Goal: Complete application form

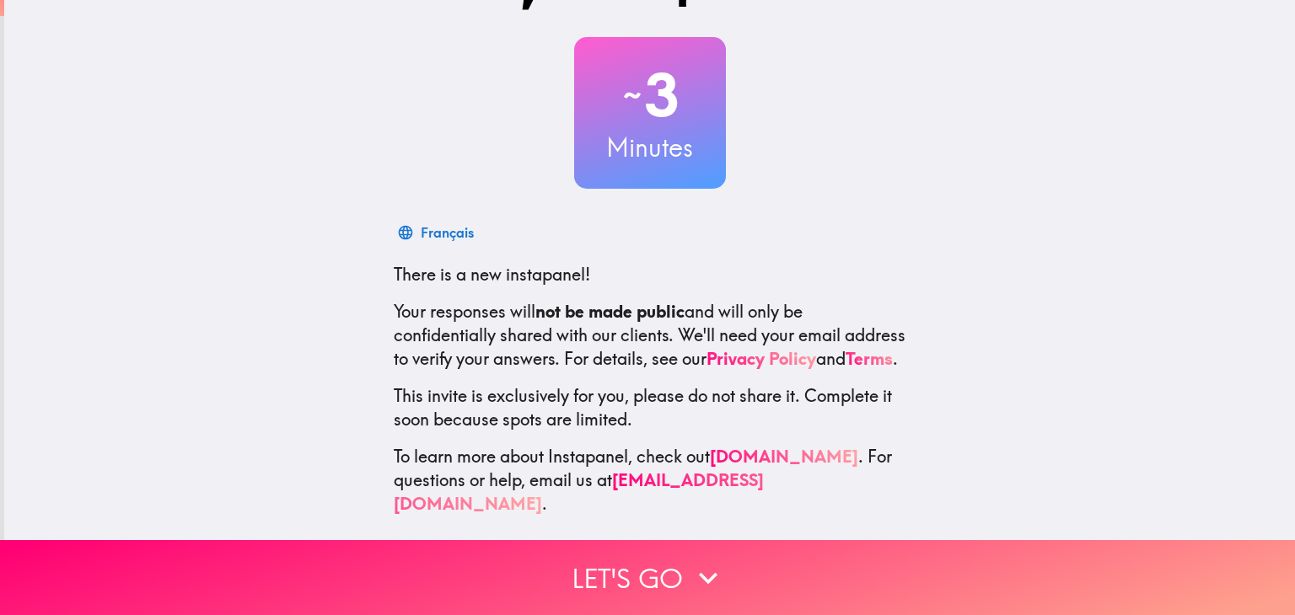
scroll to position [86, 0]
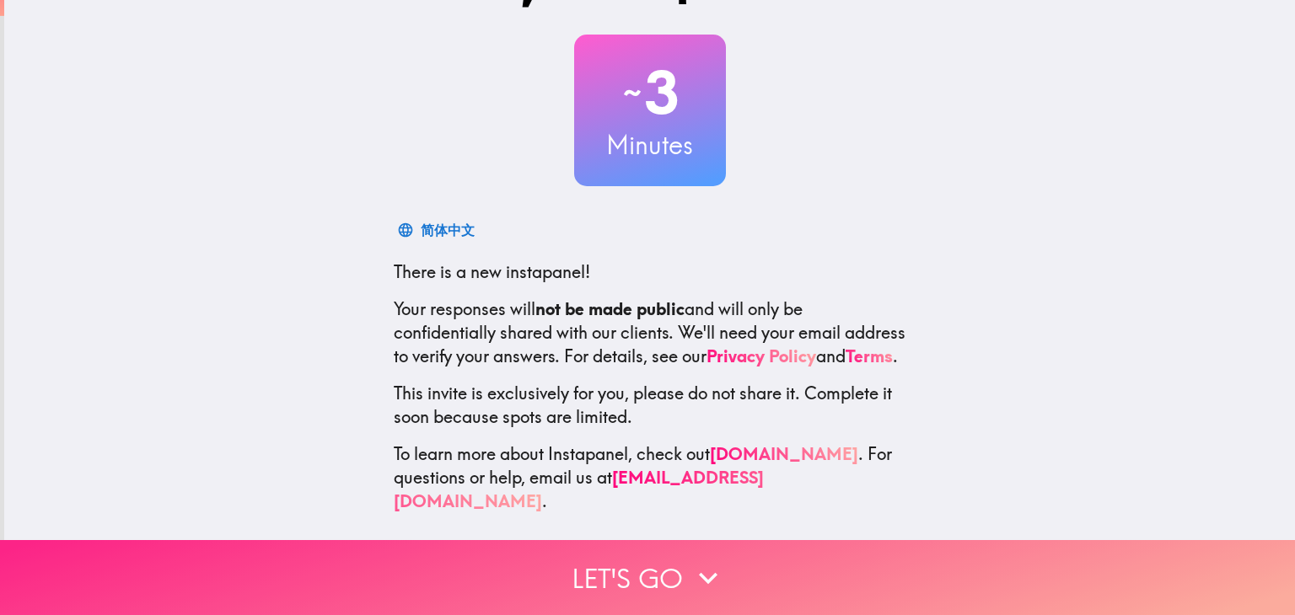
click at [337, 571] on button "Let's go" at bounding box center [647, 577] width 1295 height 75
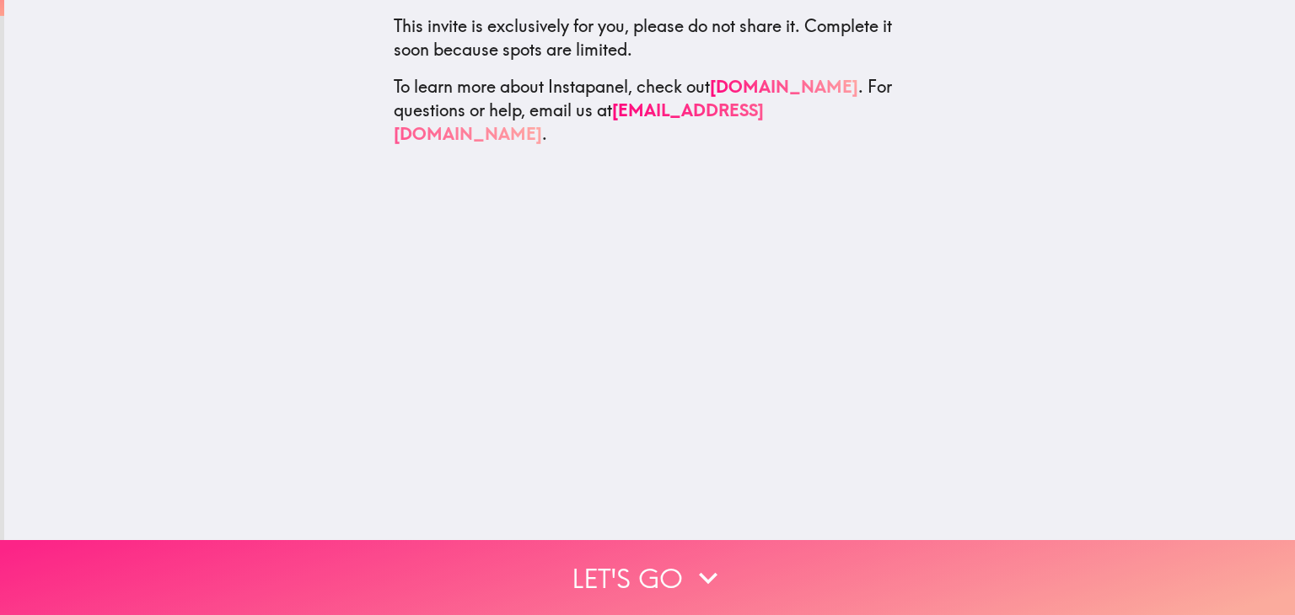
scroll to position [0, 0]
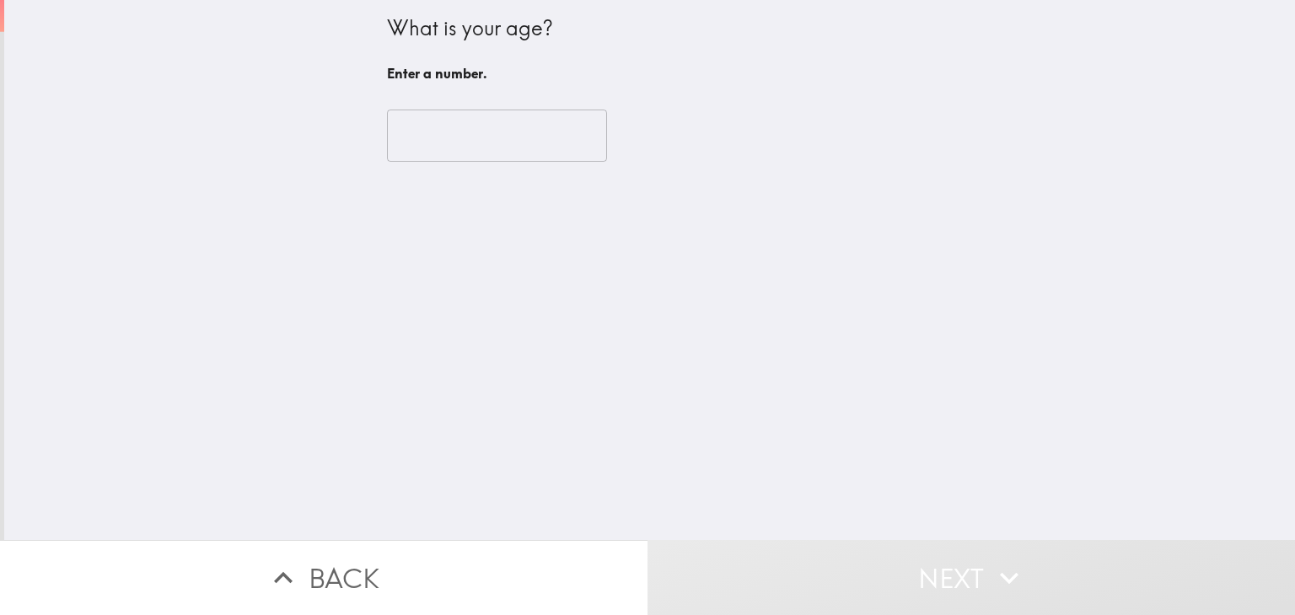
click at [421, 125] on input "number" at bounding box center [497, 136] width 220 height 52
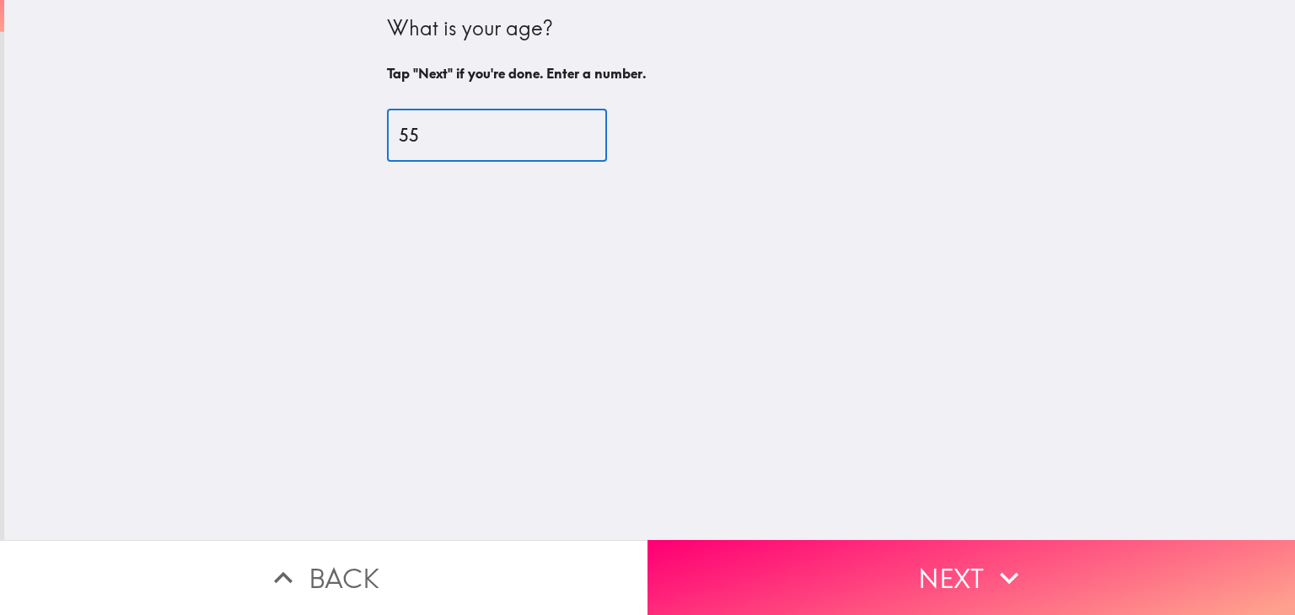
type input "55"
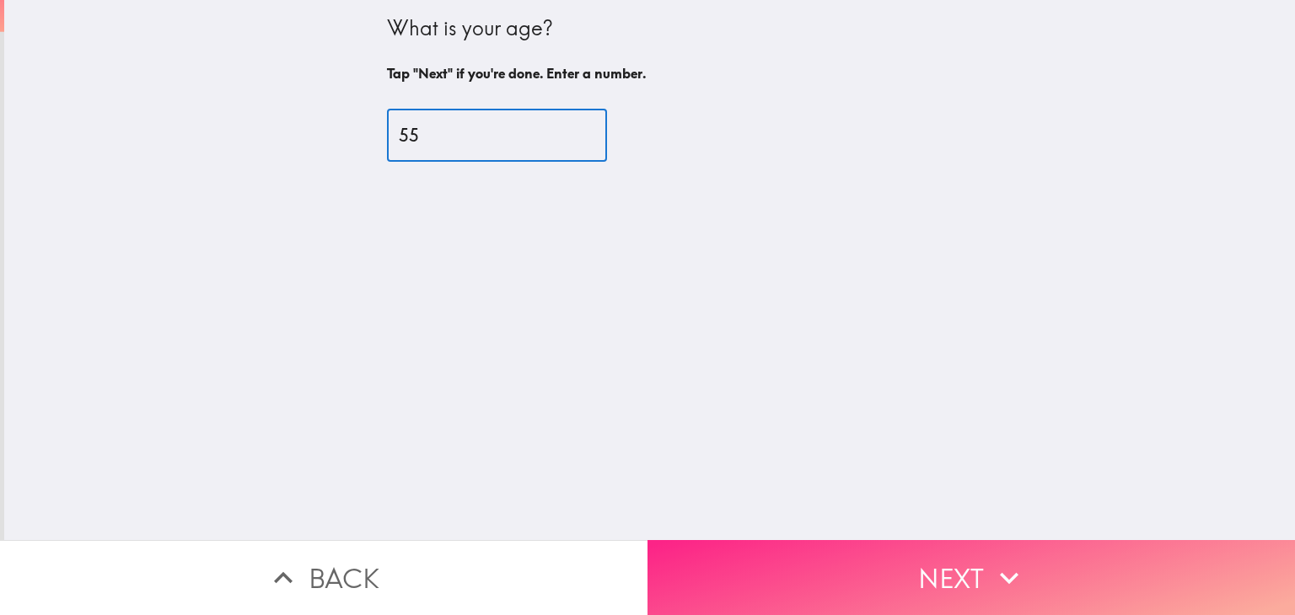
click at [690, 566] on button "Next" at bounding box center [970, 577] width 647 height 75
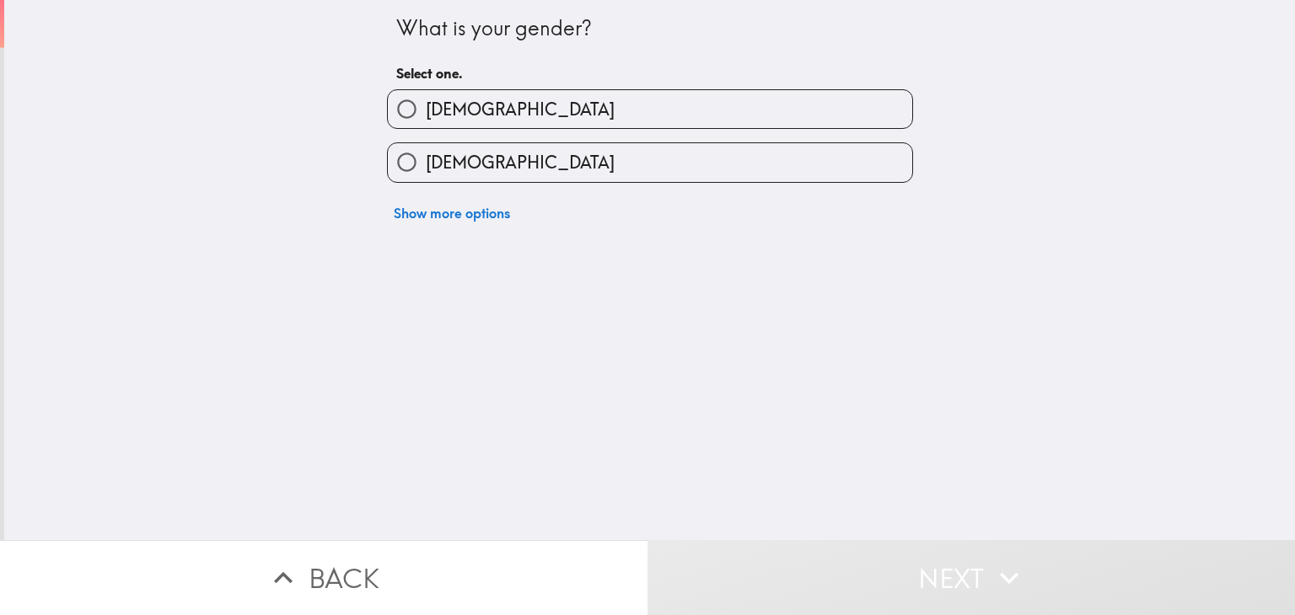
click at [389, 105] on input "[DEMOGRAPHIC_DATA]" at bounding box center [407, 109] width 38 height 38
radio input "true"
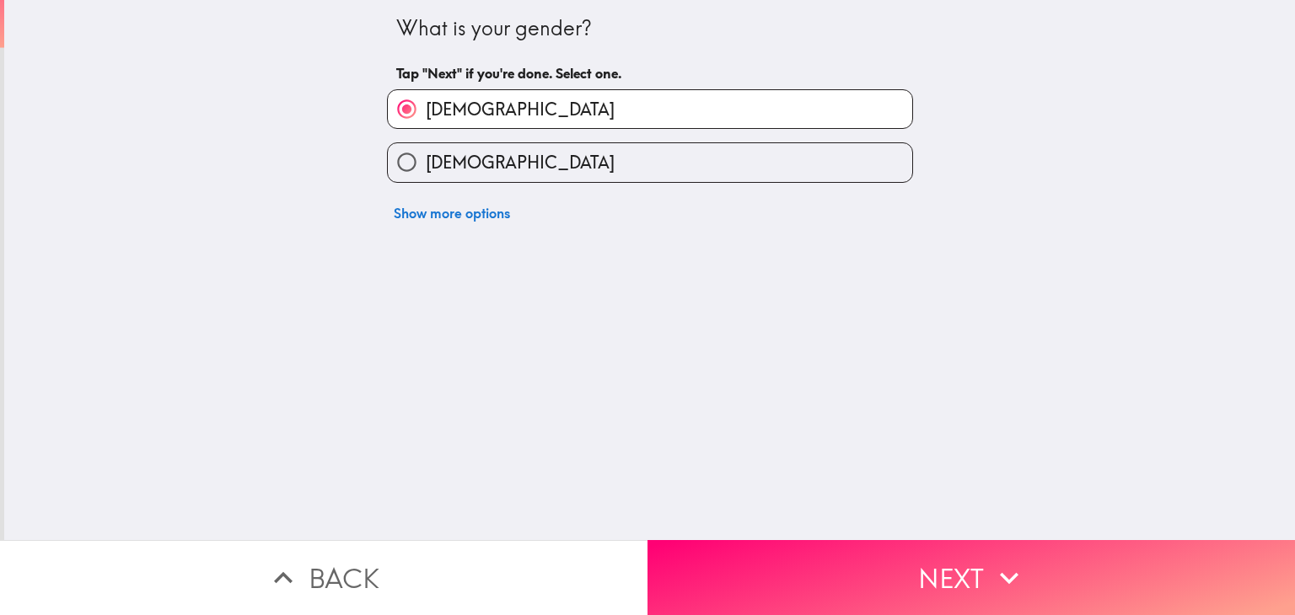
click at [705, 571] on button "Next" at bounding box center [970, 577] width 647 height 75
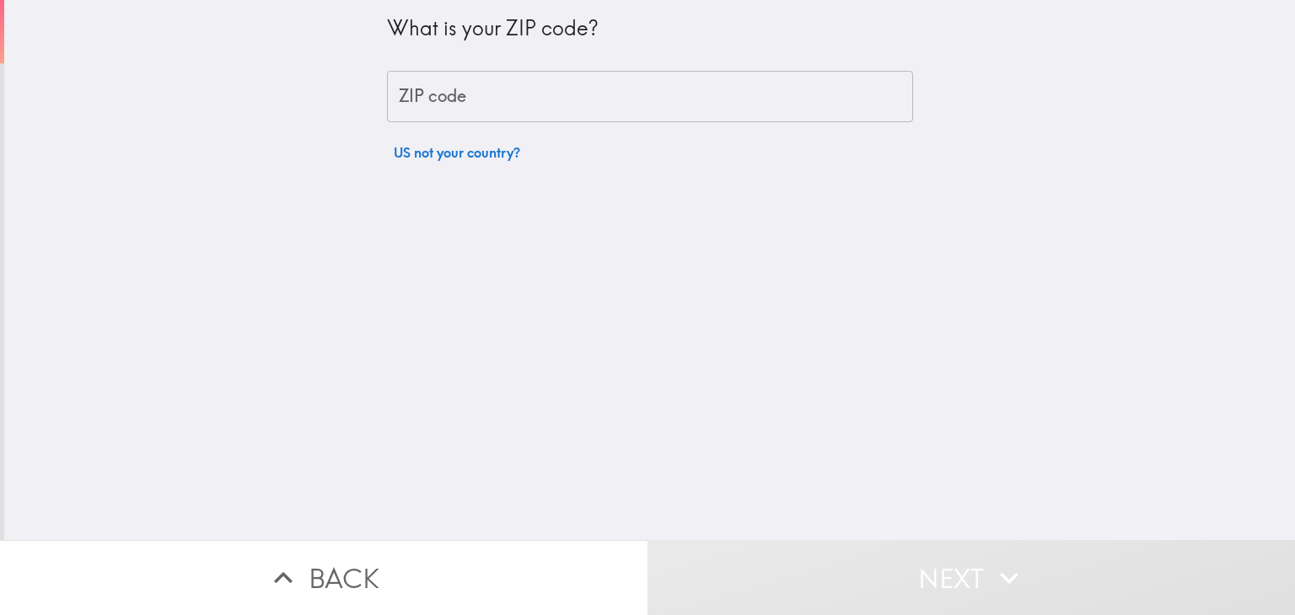
click at [425, 98] on div "ZIP code ZIP code" at bounding box center [650, 97] width 526 height 52
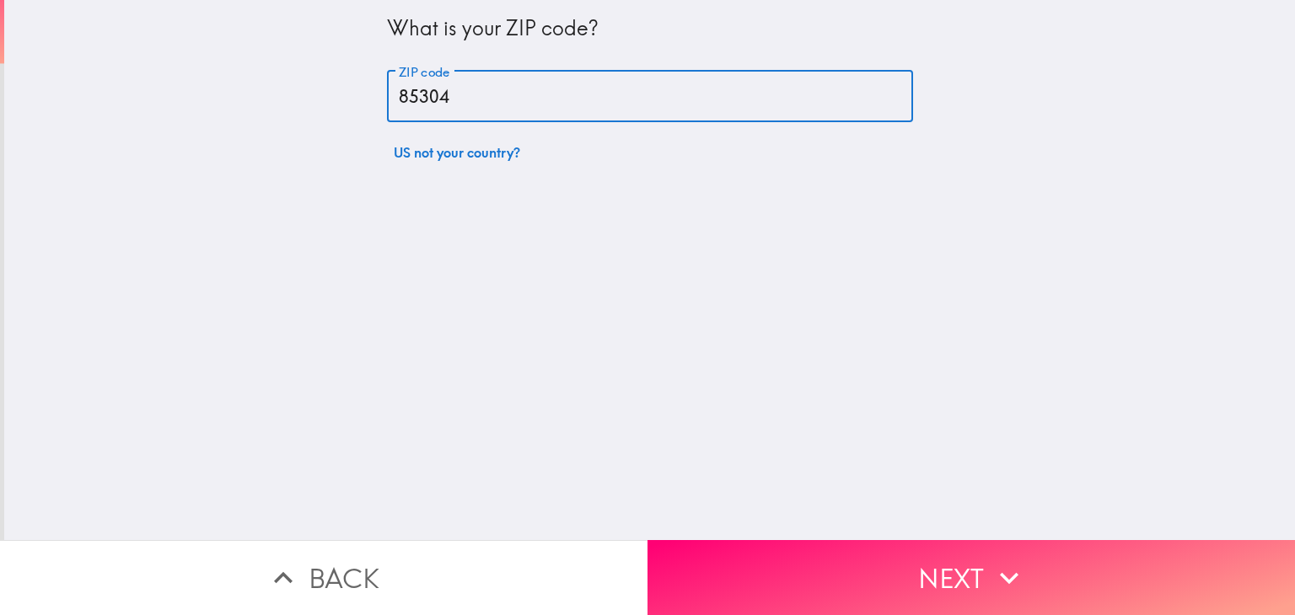
type input "85304"
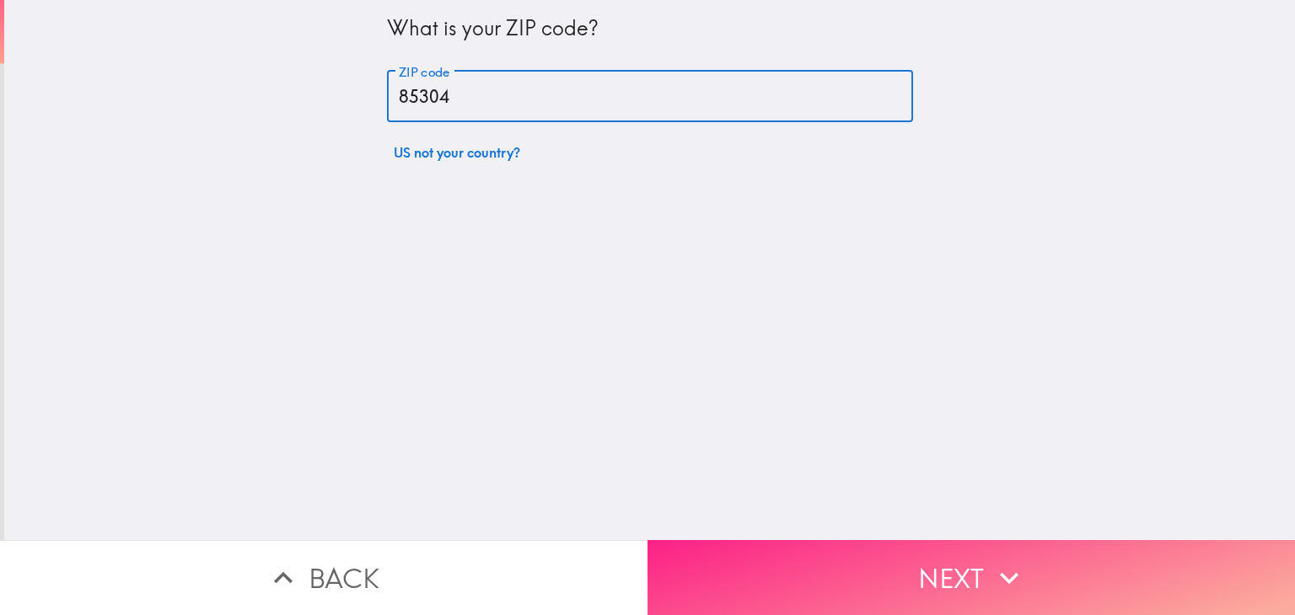
click at [728, 544] on button "Next" at bounding box center [970, 577] width 647 height 75
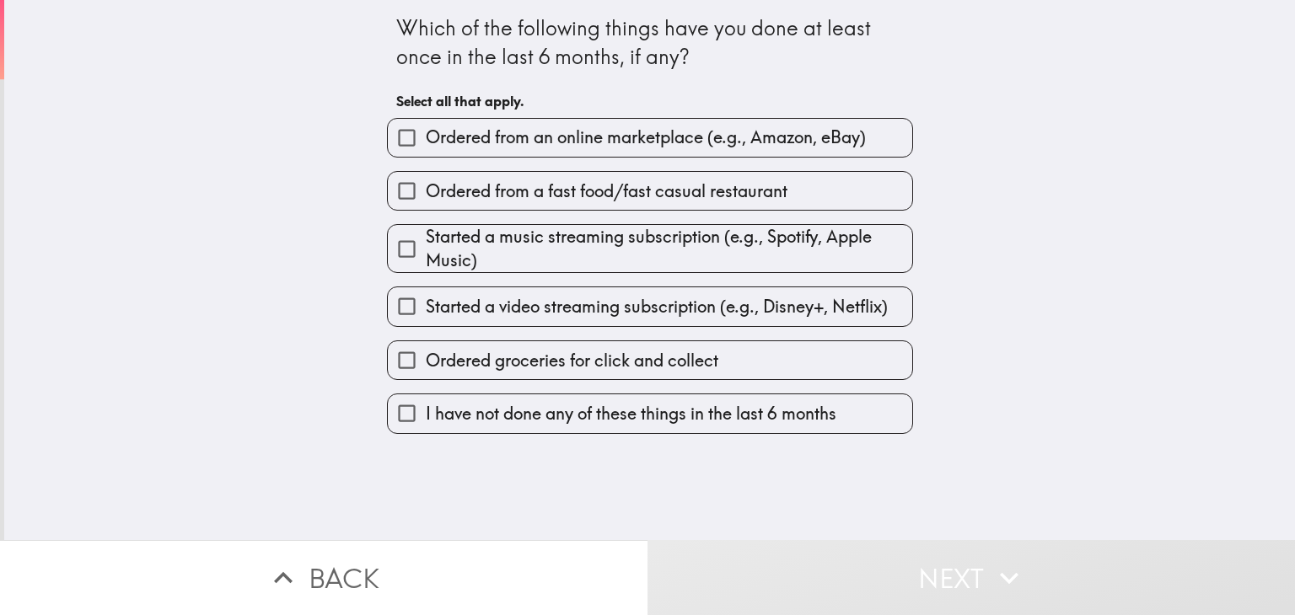
click at [394, 142] on input "Ordered from an online marketplace (e.g., Amazon, eBay)" at bounding box center [407, 138] width 38 height 38
checkbox input "true"
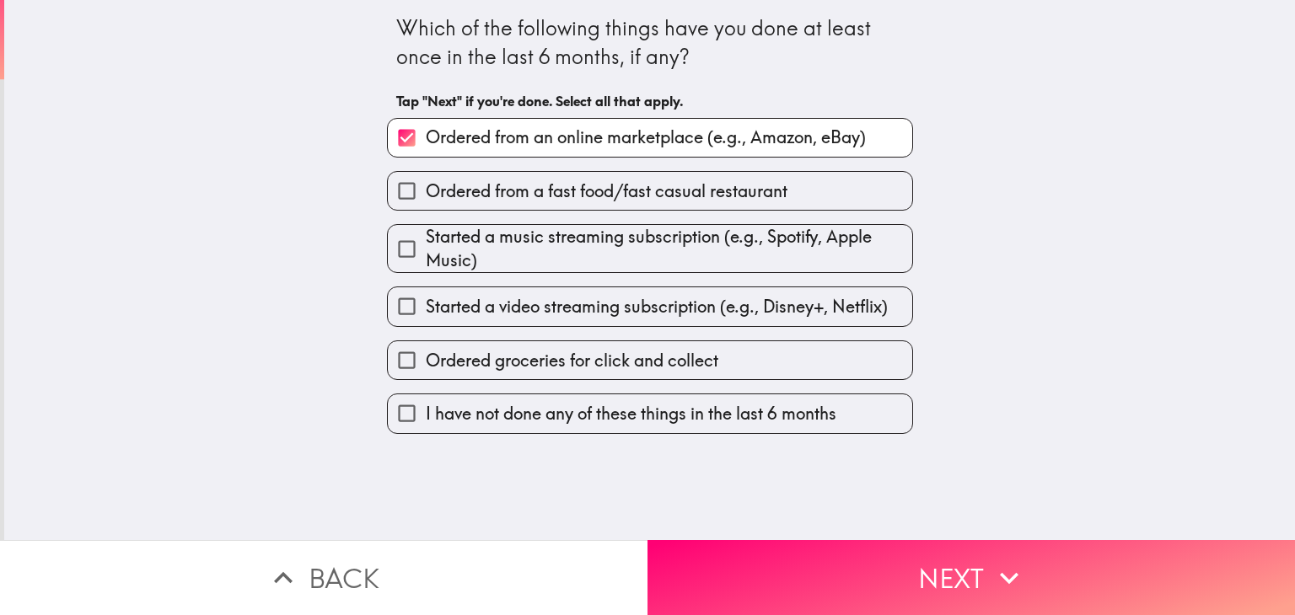
click at [389, 193] on input "Ordered from a fast food/fast casual restaurant" at bounding box center [407, 191] width 38 height 38
checkbox input "true"
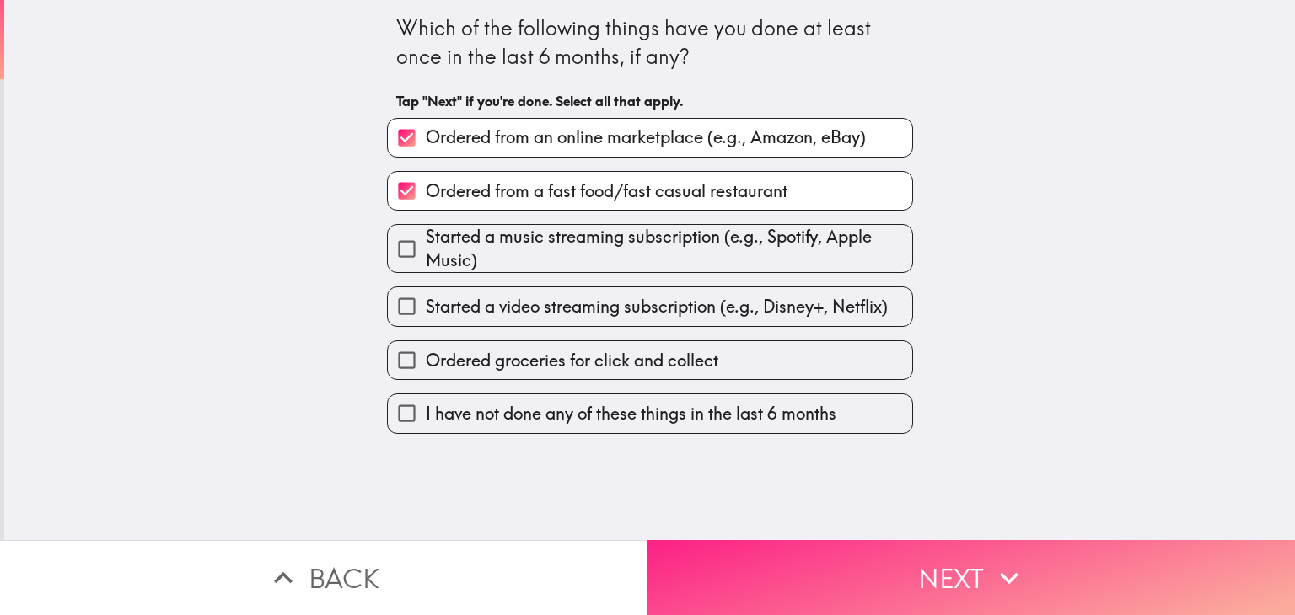
click at [813, 563] on button "Next" at bounding box center [970, 577] width 647 height 75
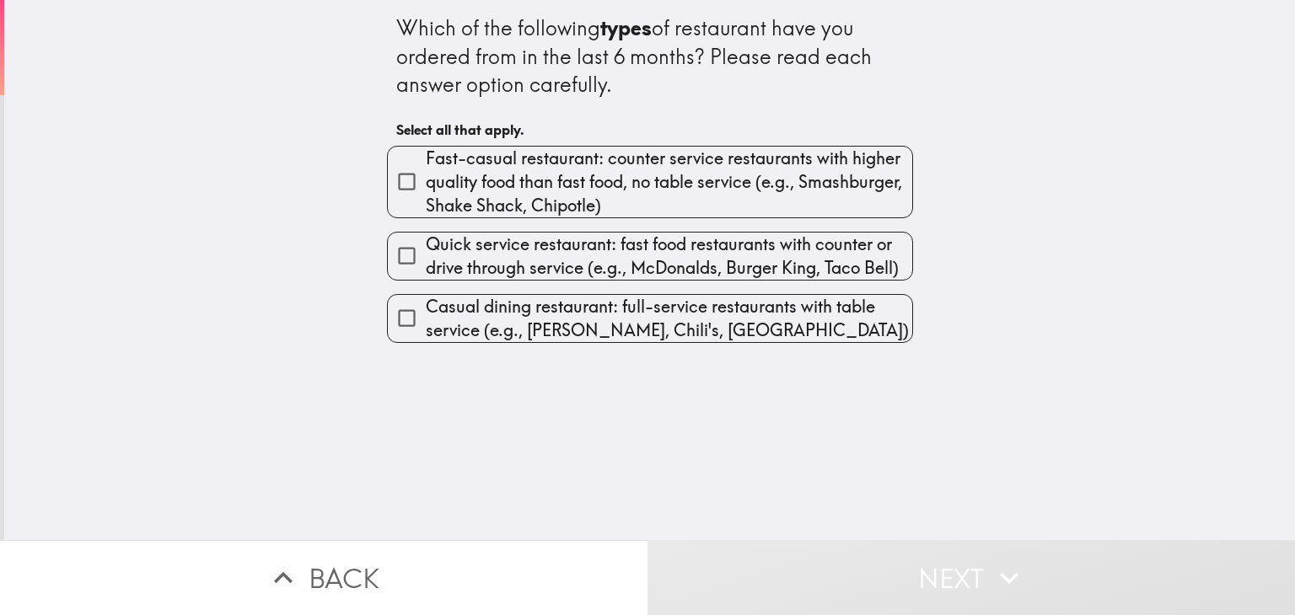
click at [399, 192] on input "Fast-casual restaurant: counter service restaurants with higher quality food th…" at bounding box center [407, 182] width 38 height 38
checkbox input "true"
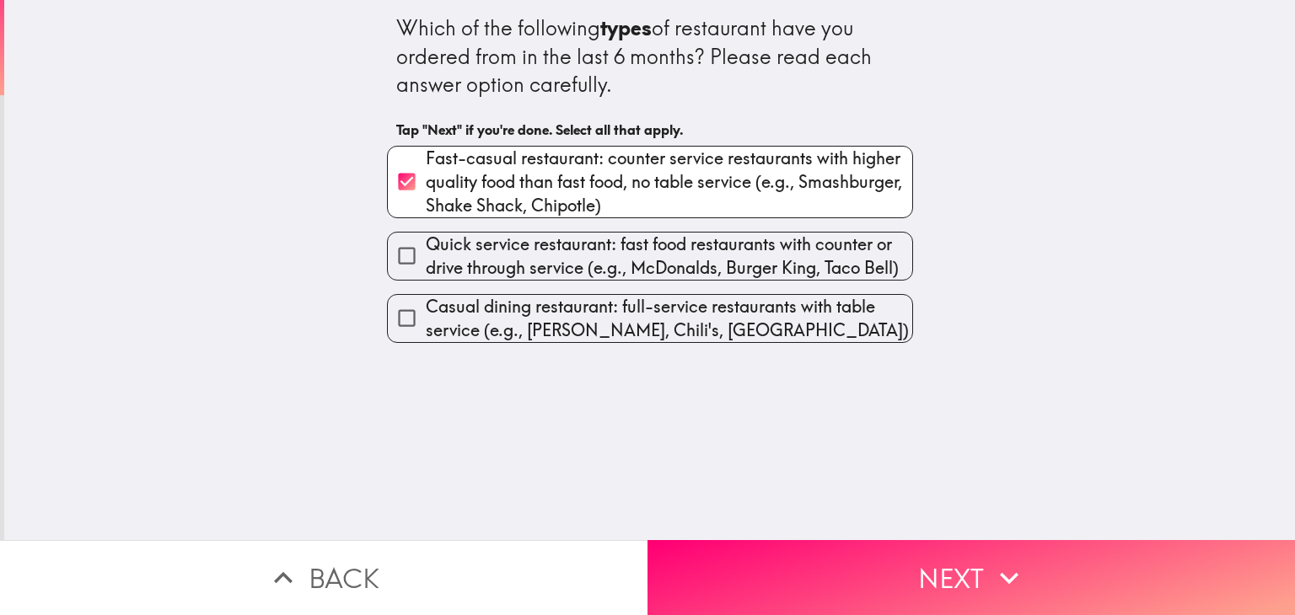
click at [597, 513] on div "Which of the following types of restaurant have you ordered from in the last 6 …" at bounding box center [649, 270] width 1290 height 540
click at [389, 319] on input "Casual dining restaurant: full-service restaurants with table service (e.g., [P…" at bounding box center [407, 318] width 38 height 38
checkbox input "true"
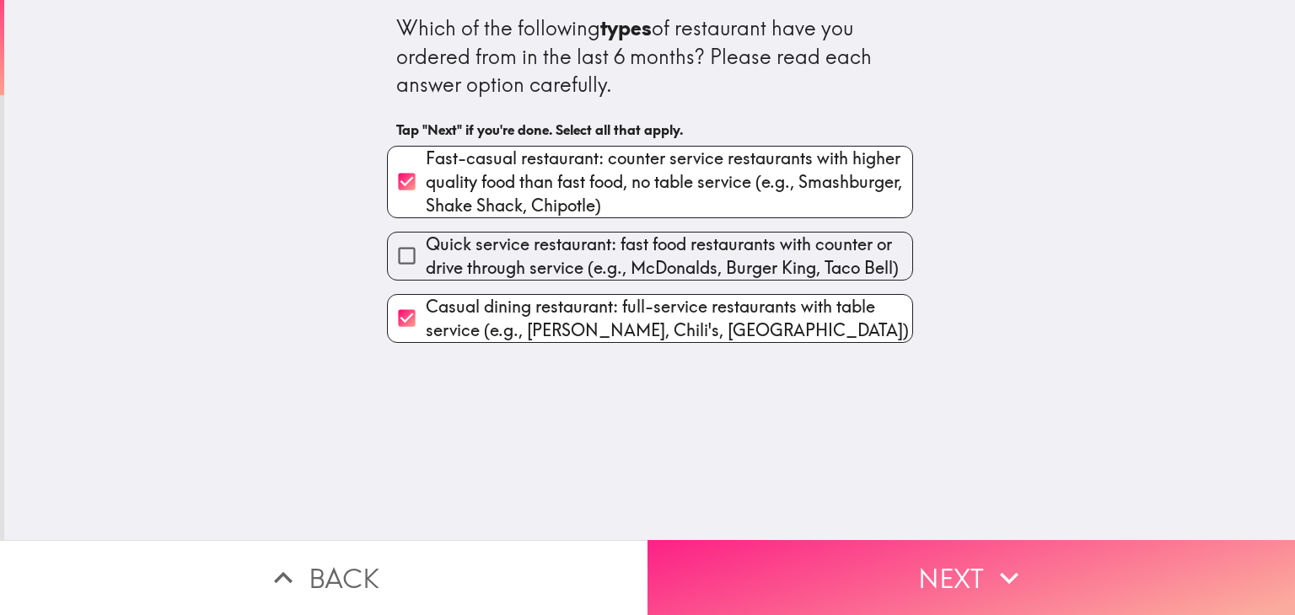
click at [788, 576] on button "Next" at bounding box center [970, 577] width 647 height 75
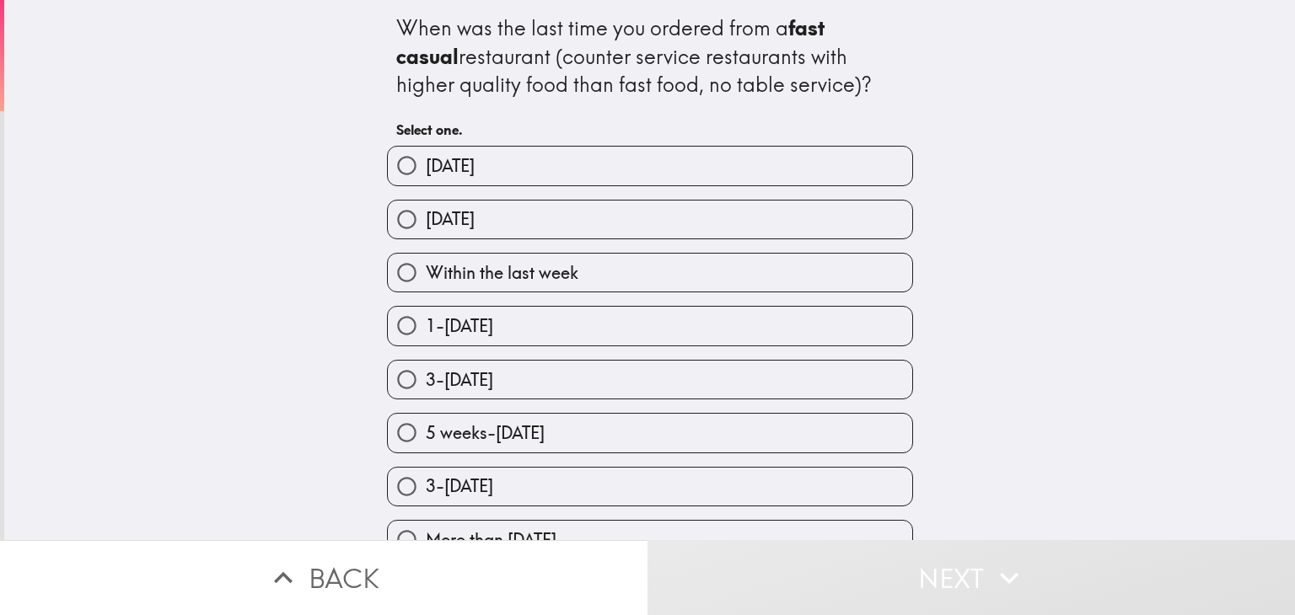
click at [388, 378] on input "3-[DATE]" at bounding box center [407, 380] width 38 height 38
radio input "true"
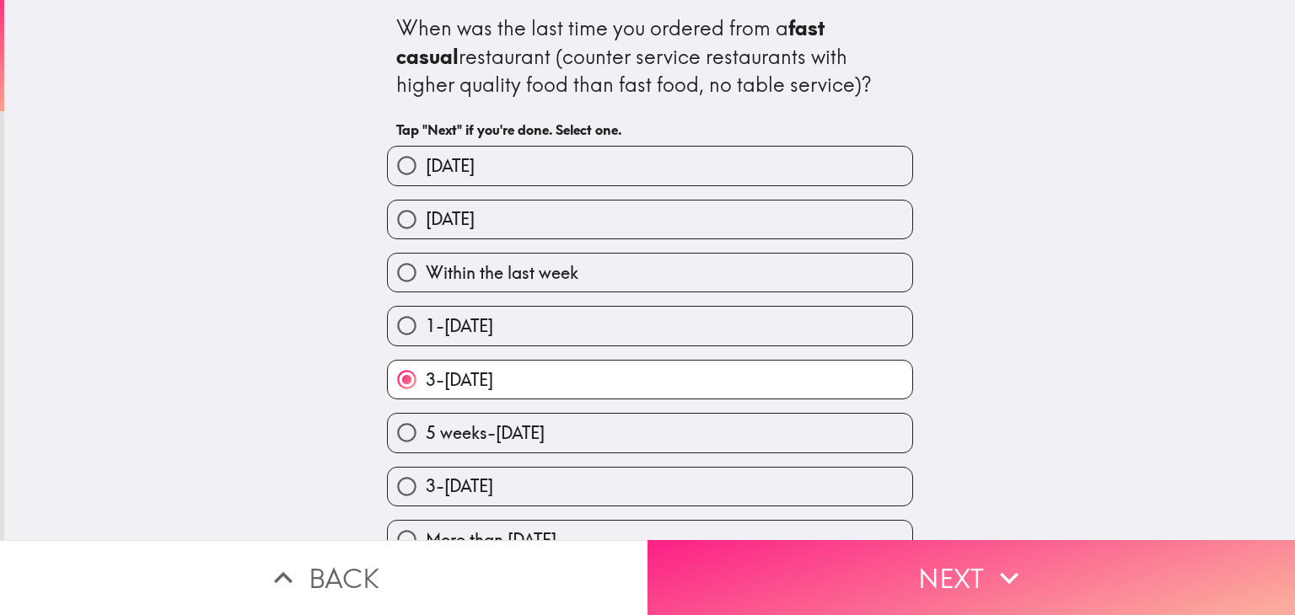
click at [762, 593] on button "Next" at bounding box center [970, 577] width 647 height 75
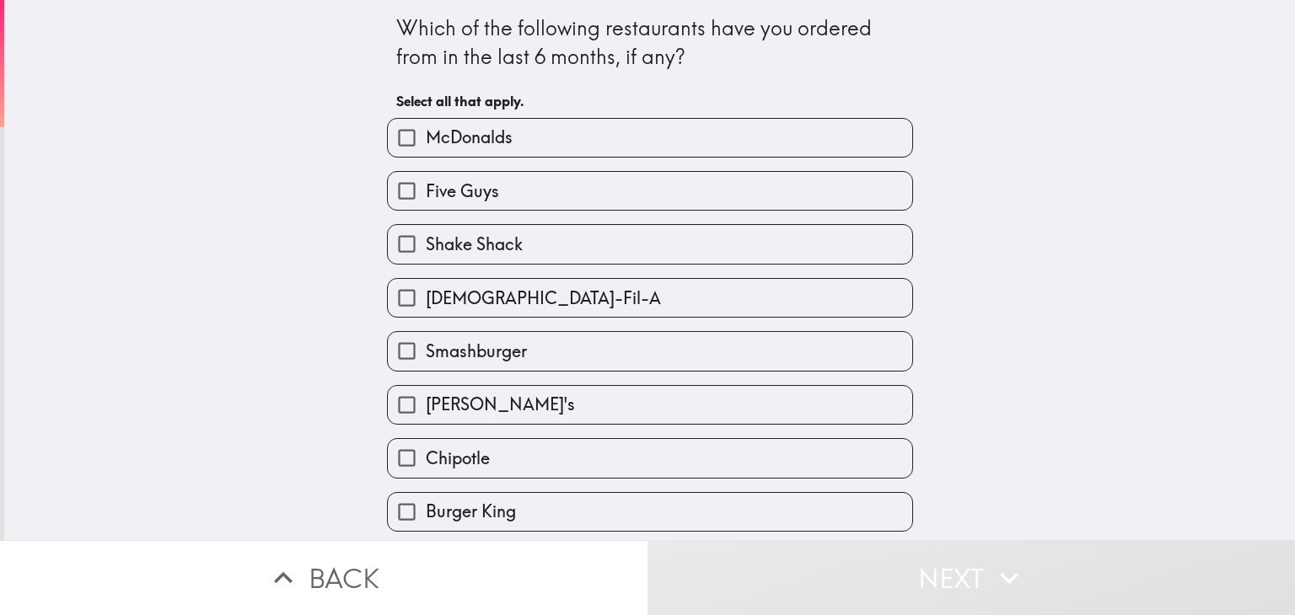
scroll to position [55, 0]
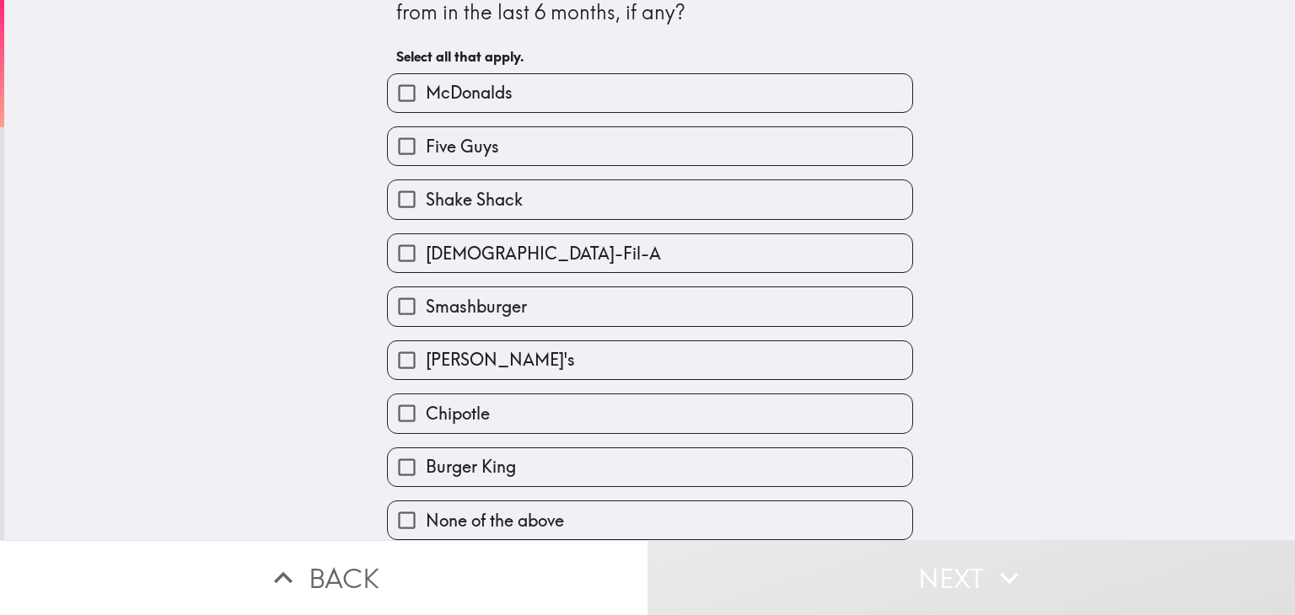
click at [396, 515] on input "None of the above" at bounding box center [407, 520] width 38 height 38
checkbox input "true"
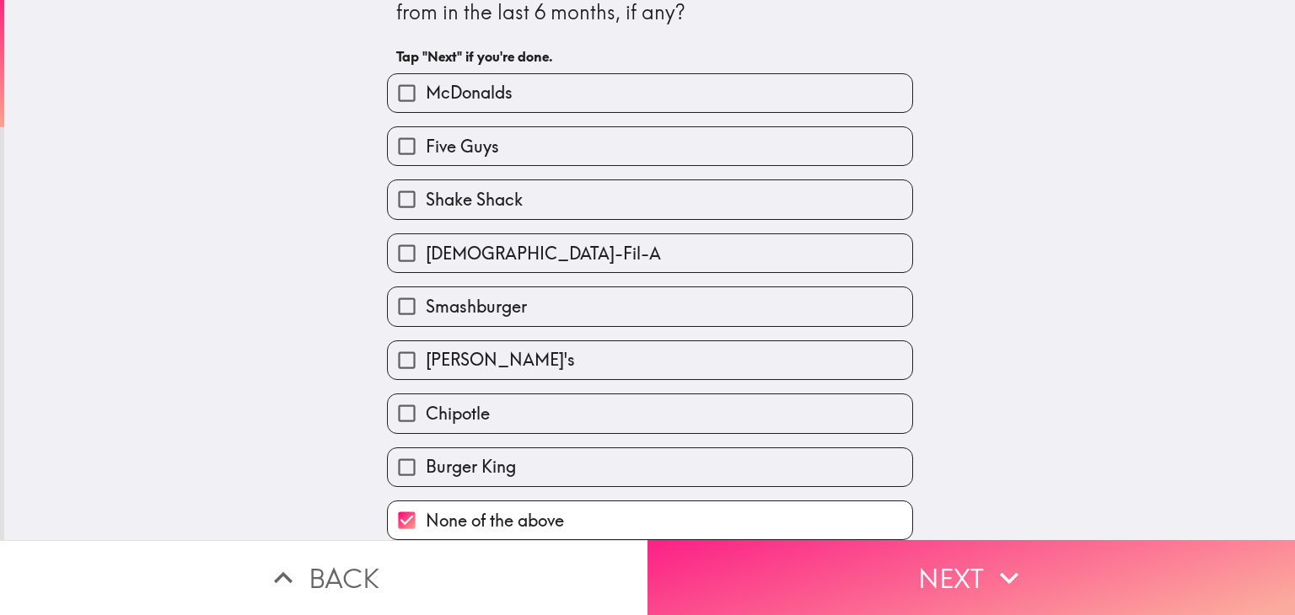
click at [792, 582] on button "Next" at bounding box center [970, 577] width 647 height 75
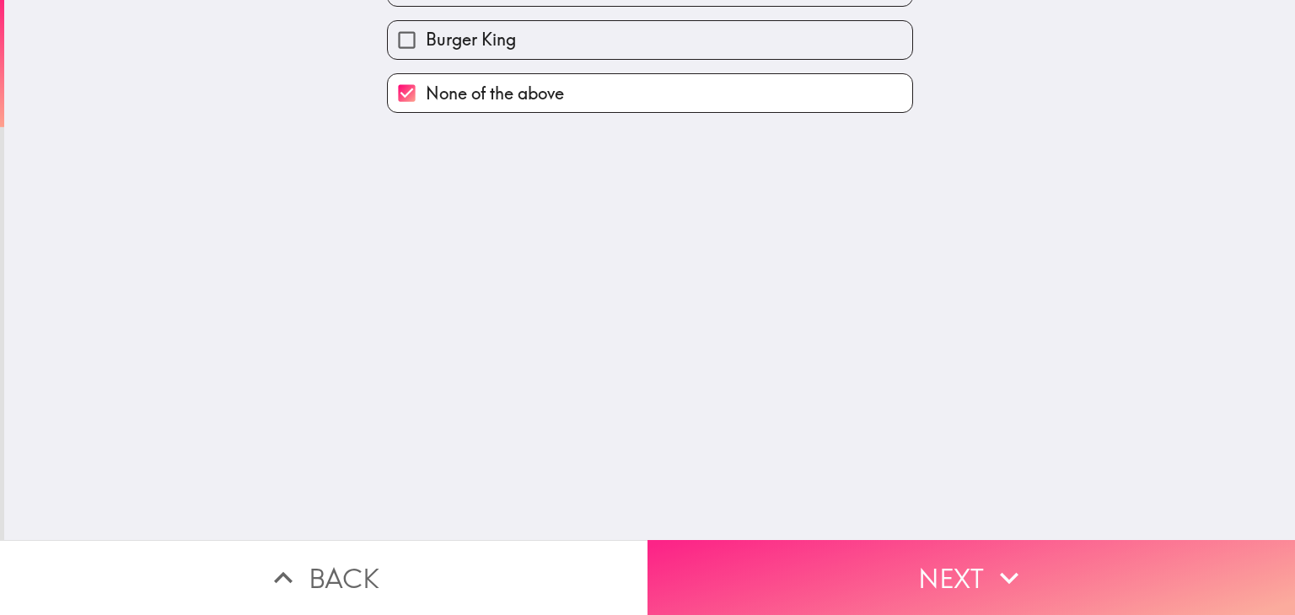
scroll to position [0, 0]
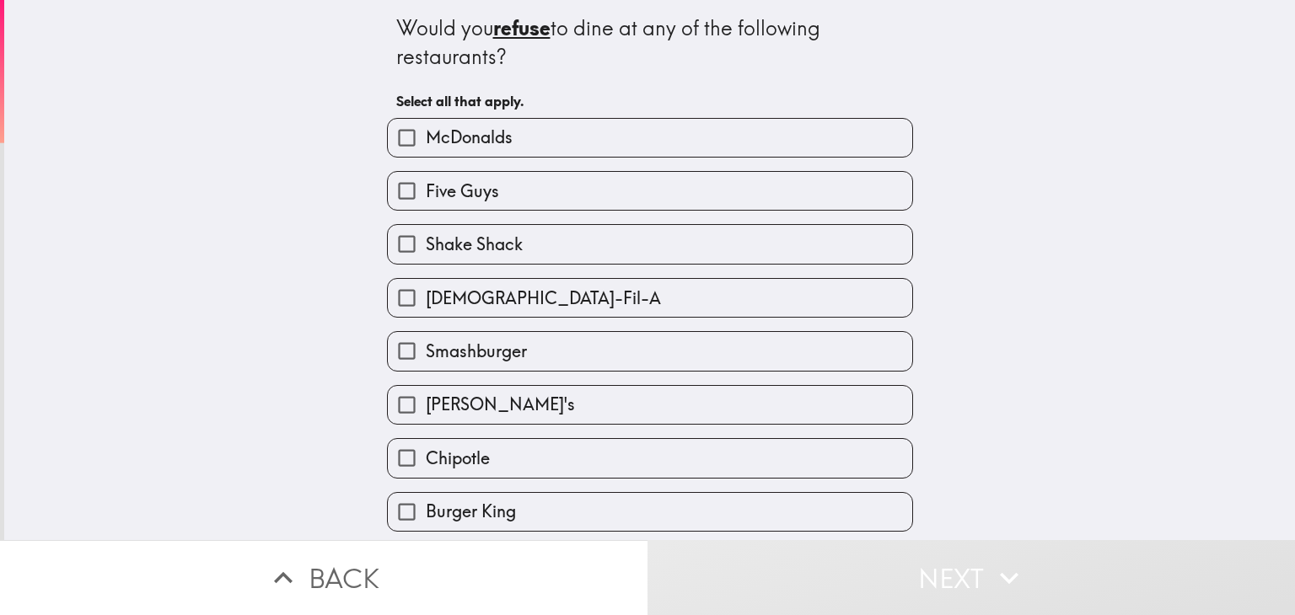
click at [390, 152] on input "McDonalds" at bounding box center [407, 138] width 38 height 38
checkbox input "true"
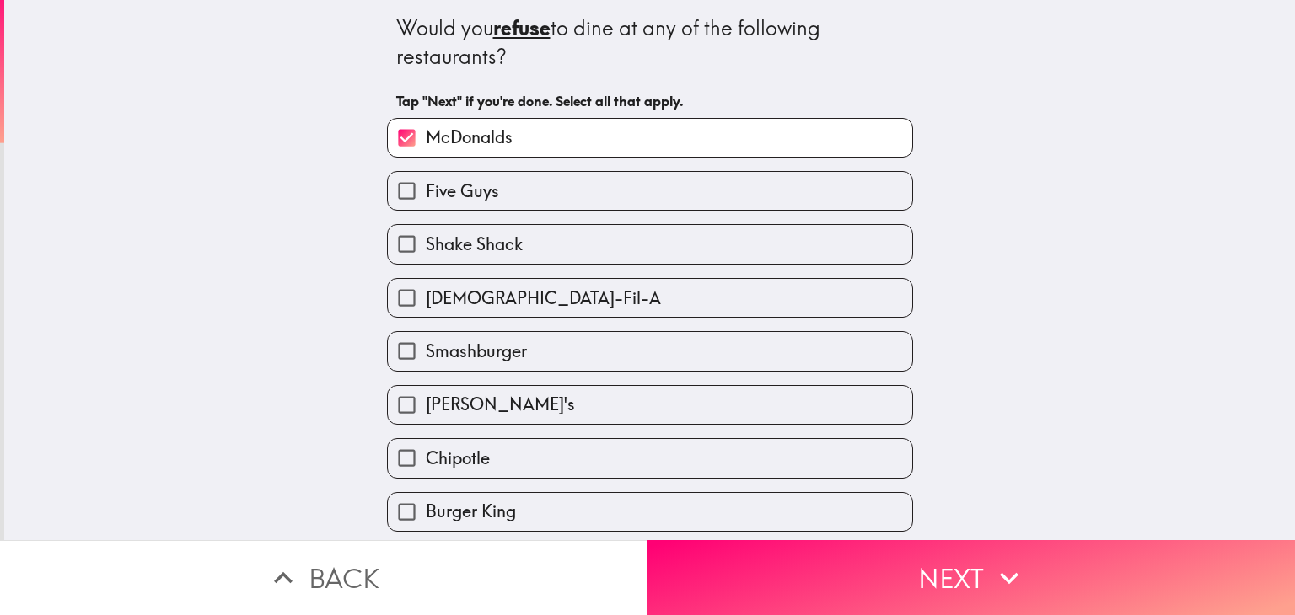
click at [388, 519] on input "Burger King" at bounding box center [407, 512] width 38 height 38
checkbox input "true"
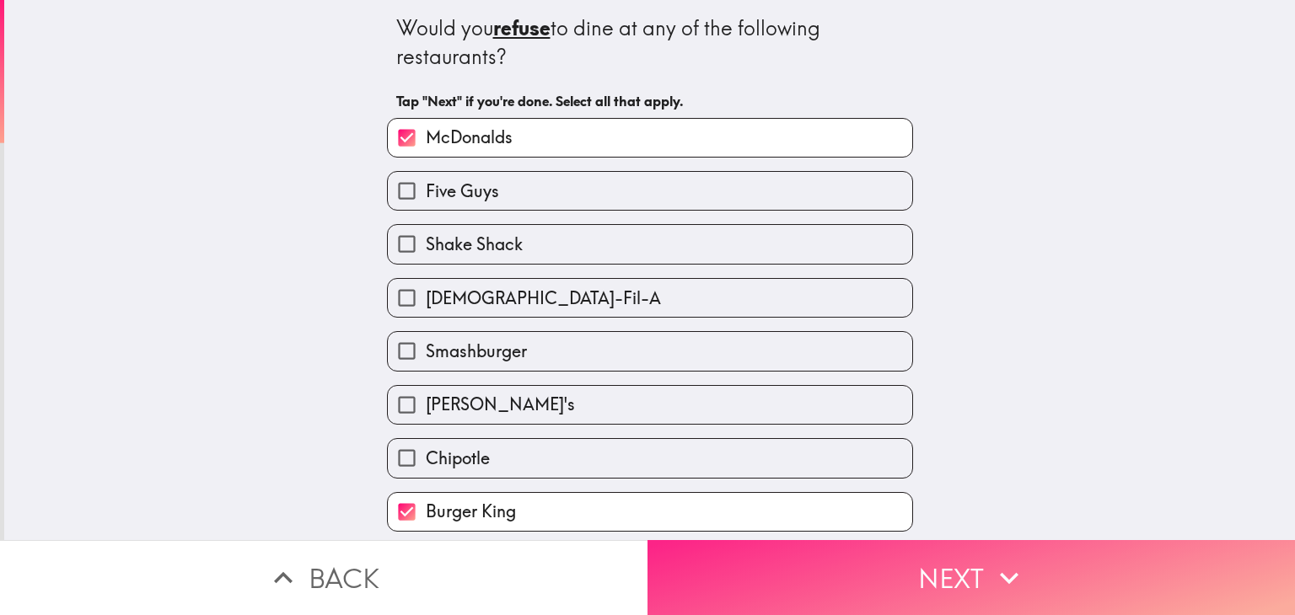
click at [690, 586] on button "Next" at bounding box center [970, 577] width 647 height 75
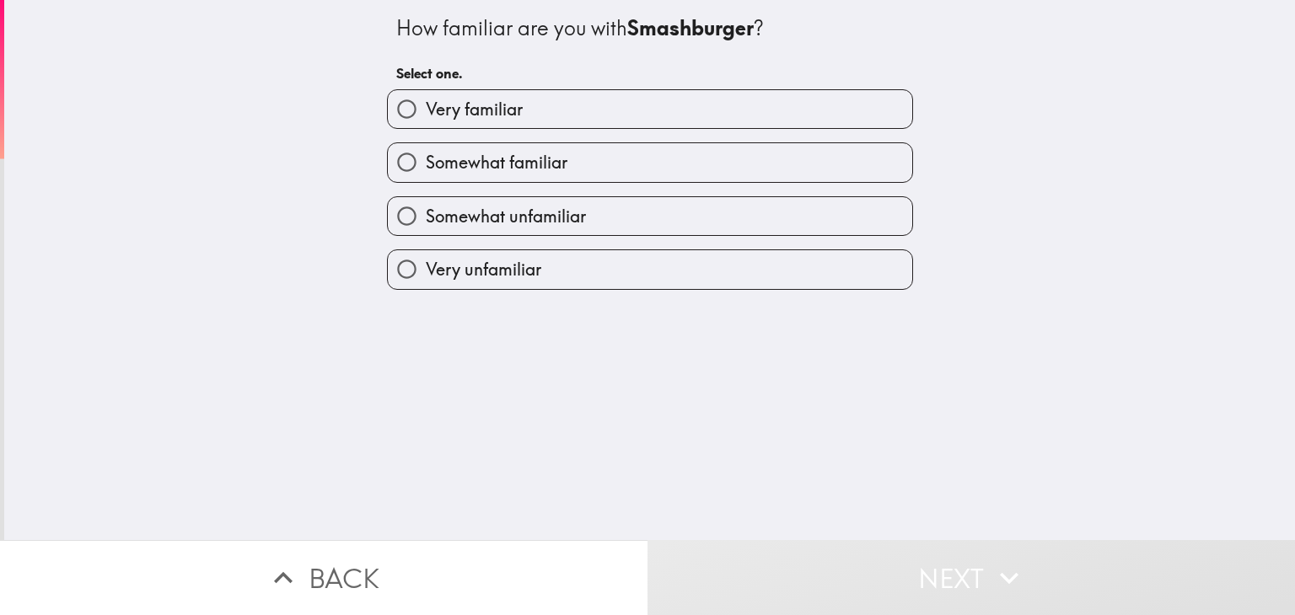
click at [394, 119] on input "Very familiar" at bounding box center [407, 109] width 38 height 38
radio input "true"
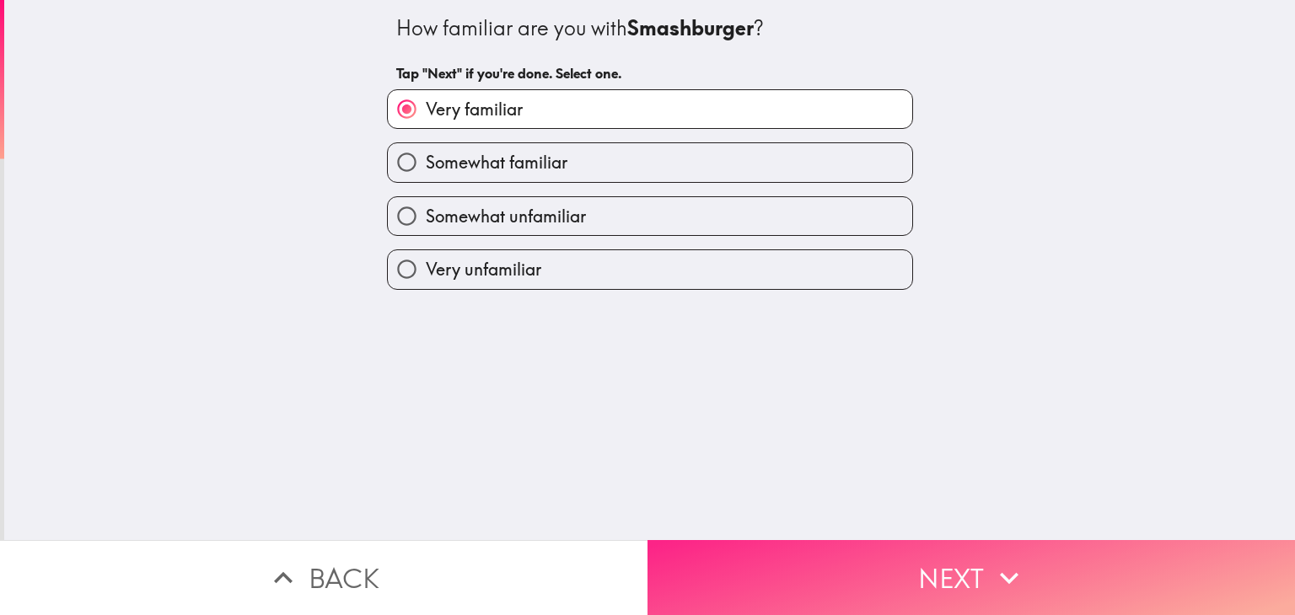
click at [681, 587] on button "Next" at bounding box center [970, 577] width 647 height 75
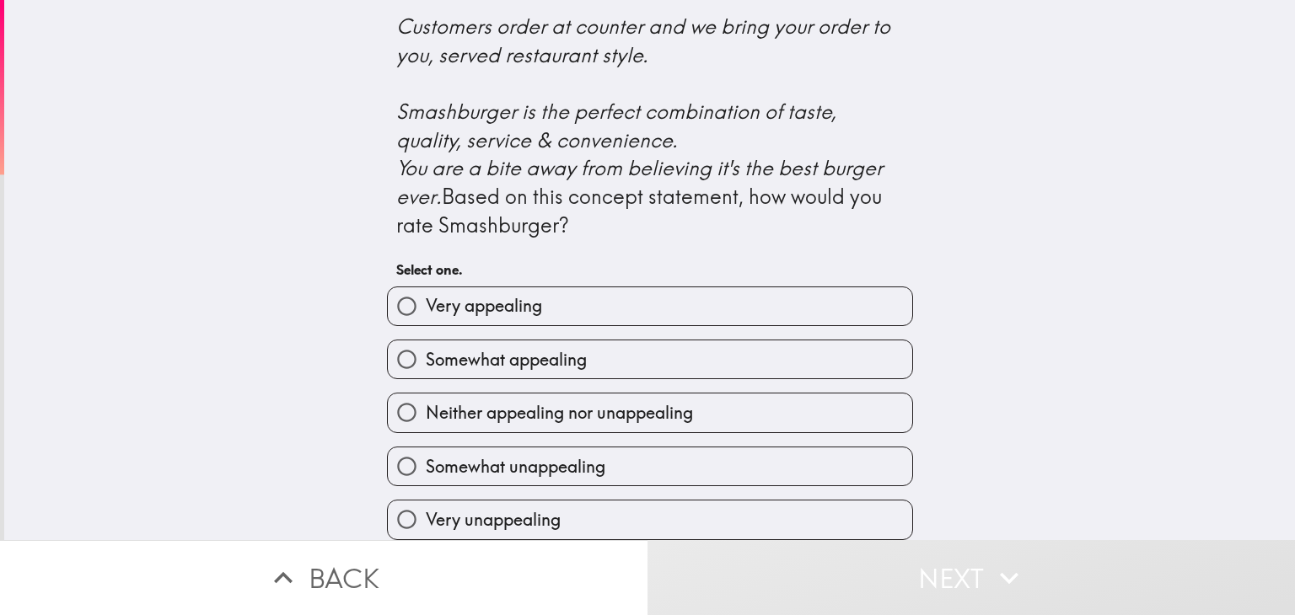
scroll to position [720, 0]
click at [388, 305] on input "Very appealing" at bounding box center [407, 306] width 38 height 38
radio input "true"
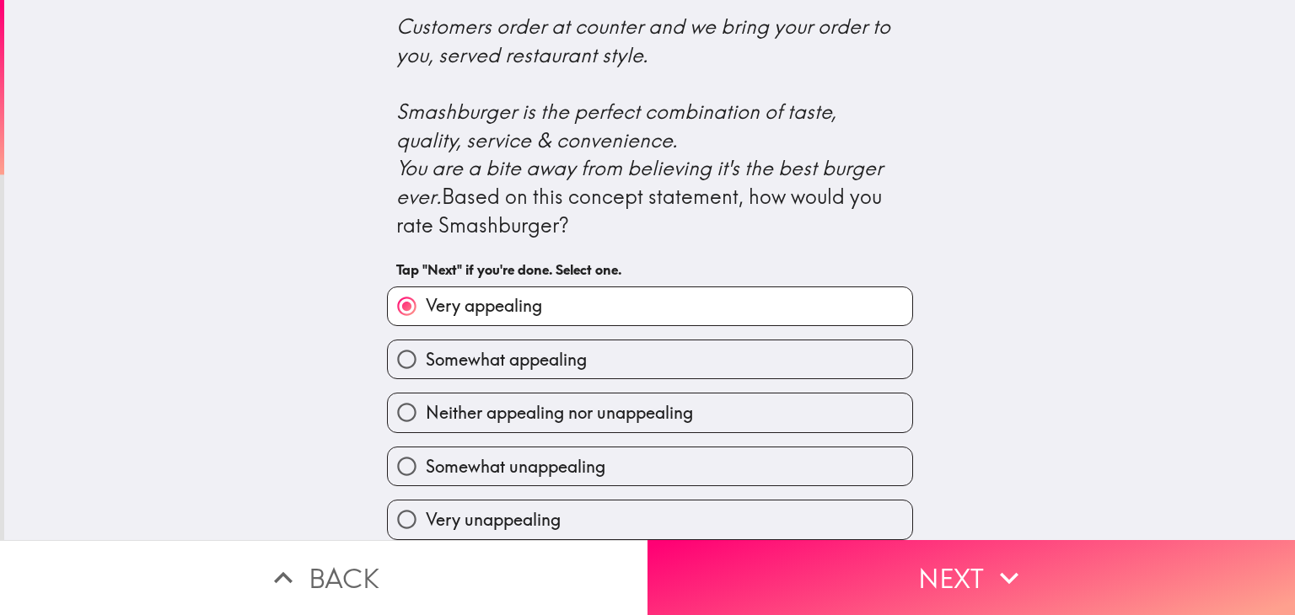
click at [715, 573] on button "Next" at bounding box center [970, 577] width 647 height 75
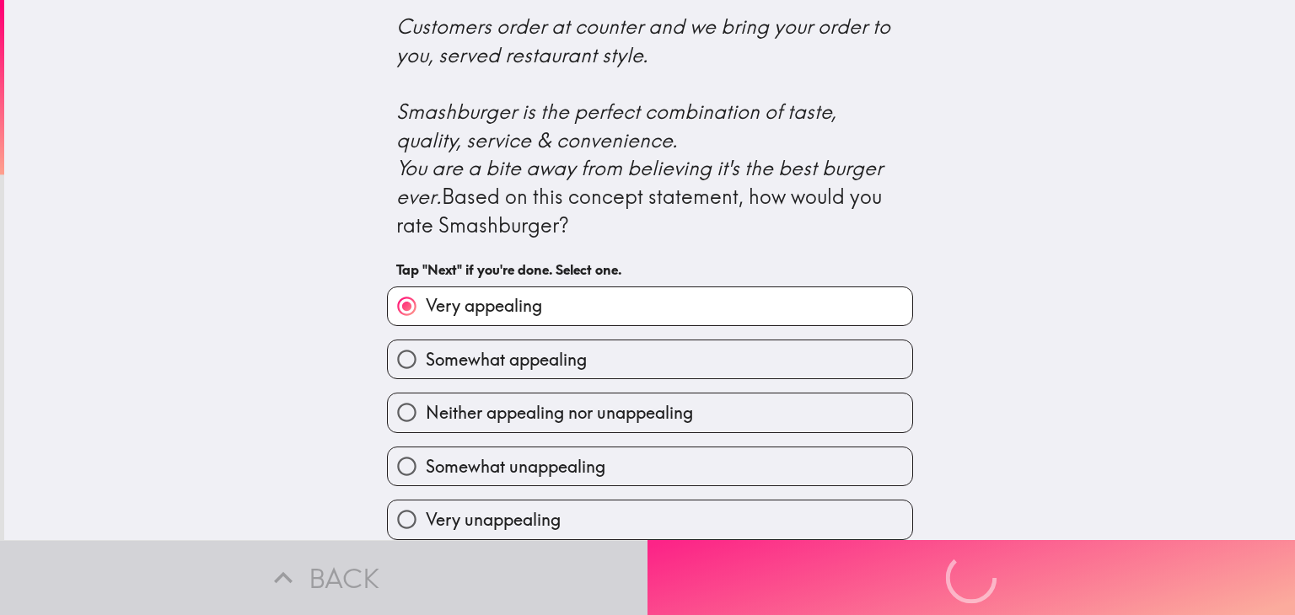
scroll to position [0, 0]
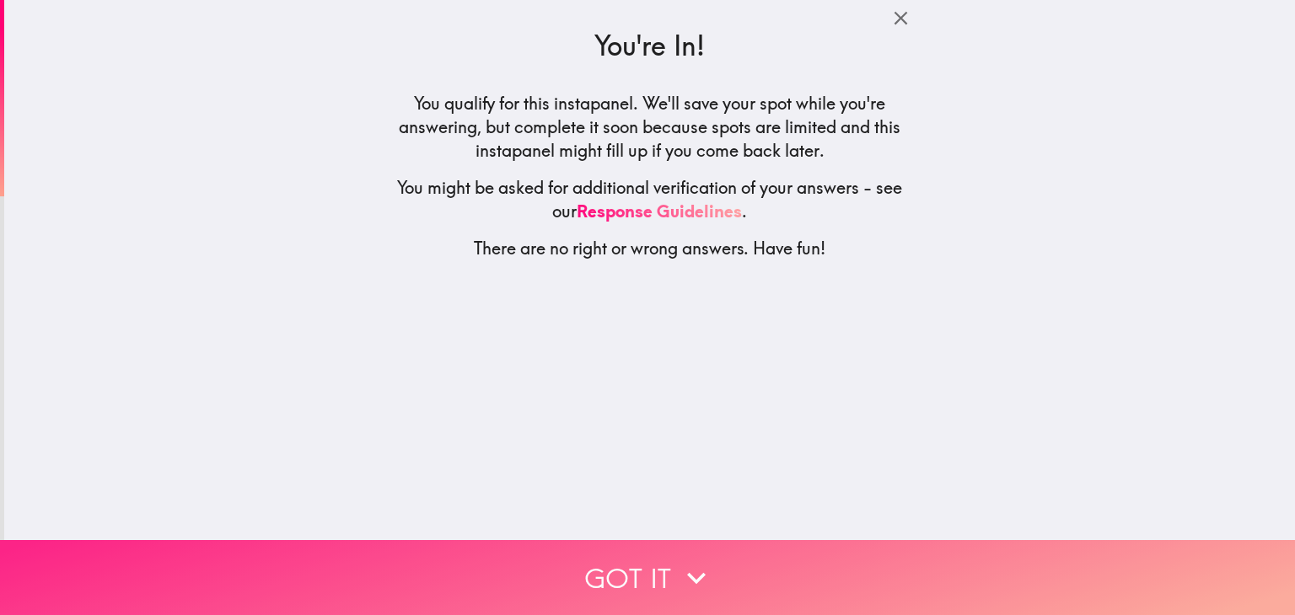
click at [482, 574] on button "Got it" at bounding box center [647, 577] width 1295 height 75
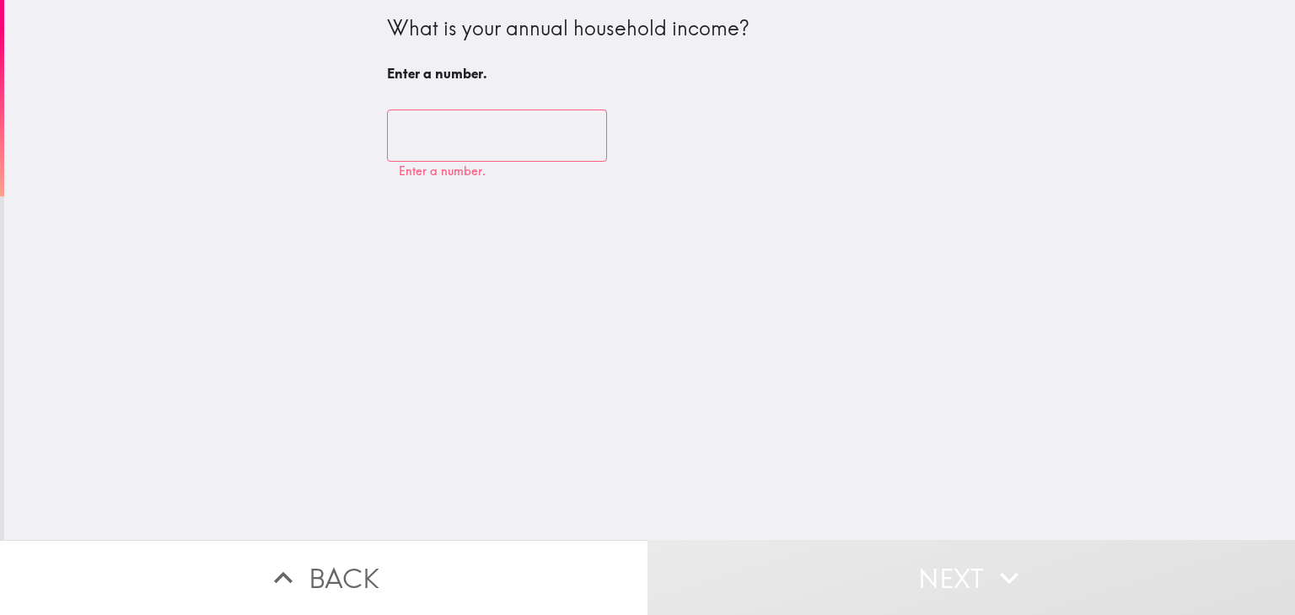
click at [597, 513] on div "What is your annual household income? Enter a number. ​ Enter a number." at bounding box center [649, 270] width 1290 height 540
click at [425, 126] on input "number" at bounding box center [497, 136] width 220 height 52
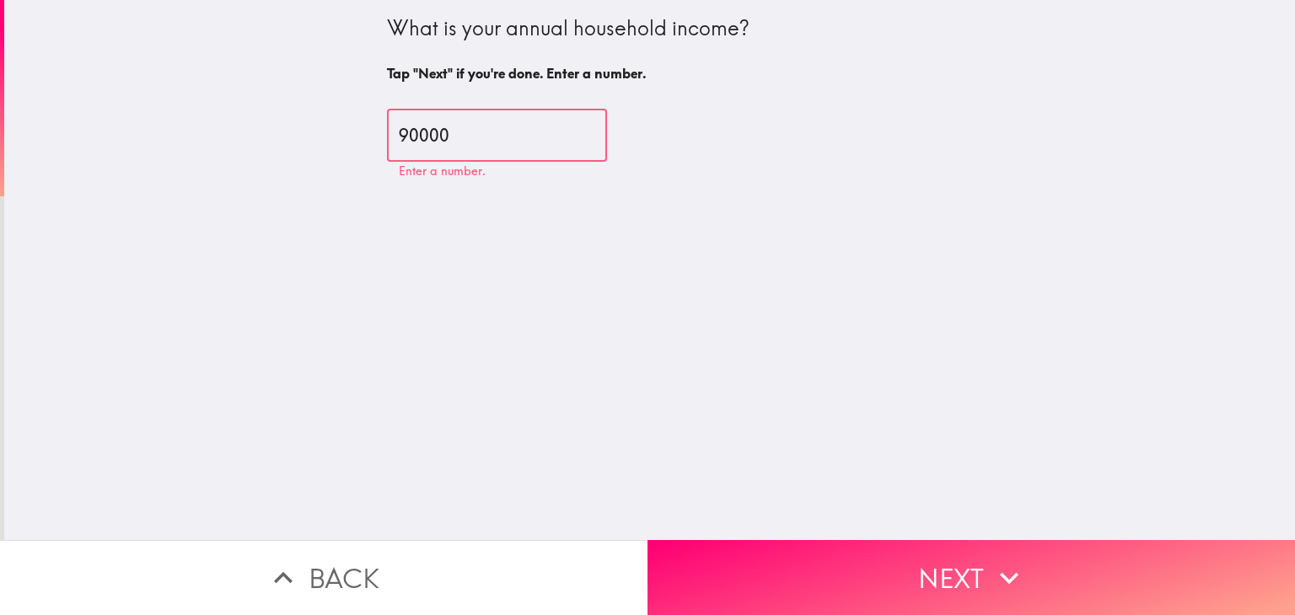
type input "90000"
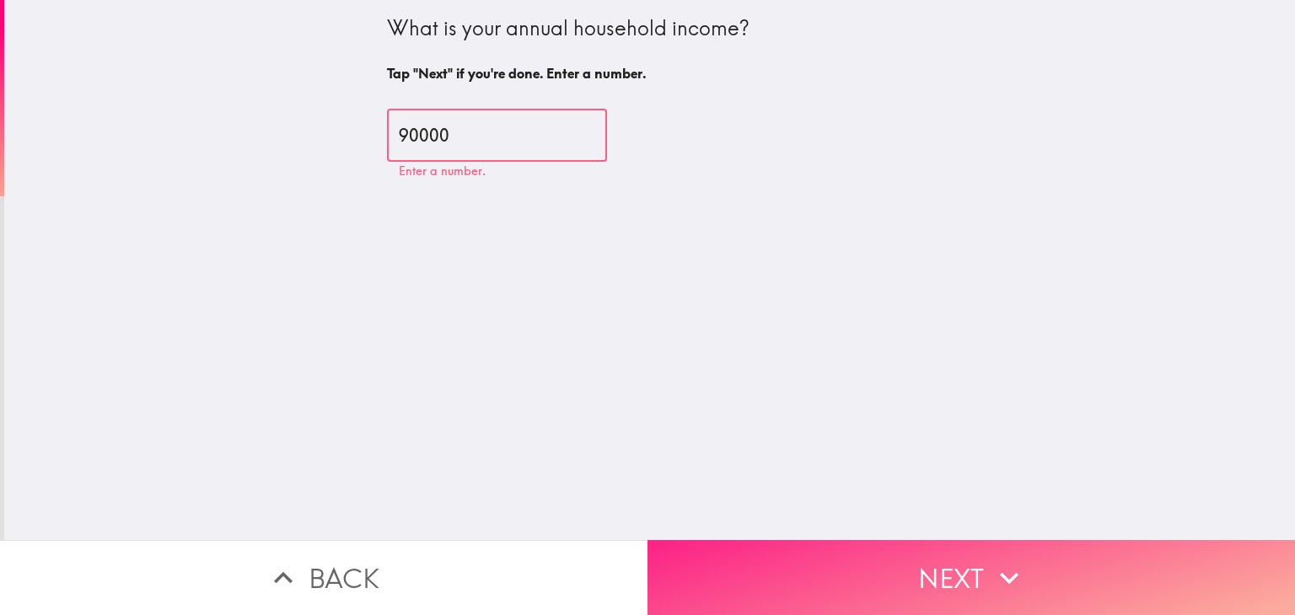
click at [775, 576] on button "Next" at bounding box center [970, 577] width 647 height 75
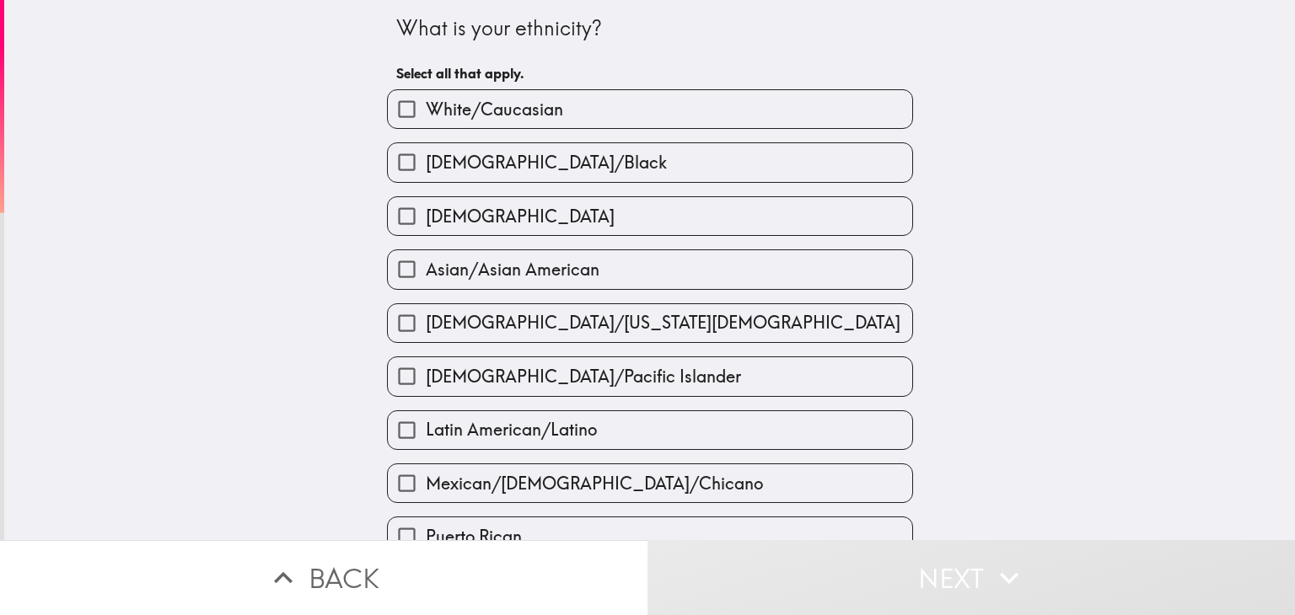
click at [391, 221] on input "[DEMOGRAPHIC_DATA]" at bounding box center [407, 216] width 38 height 38
checkbox input "true"
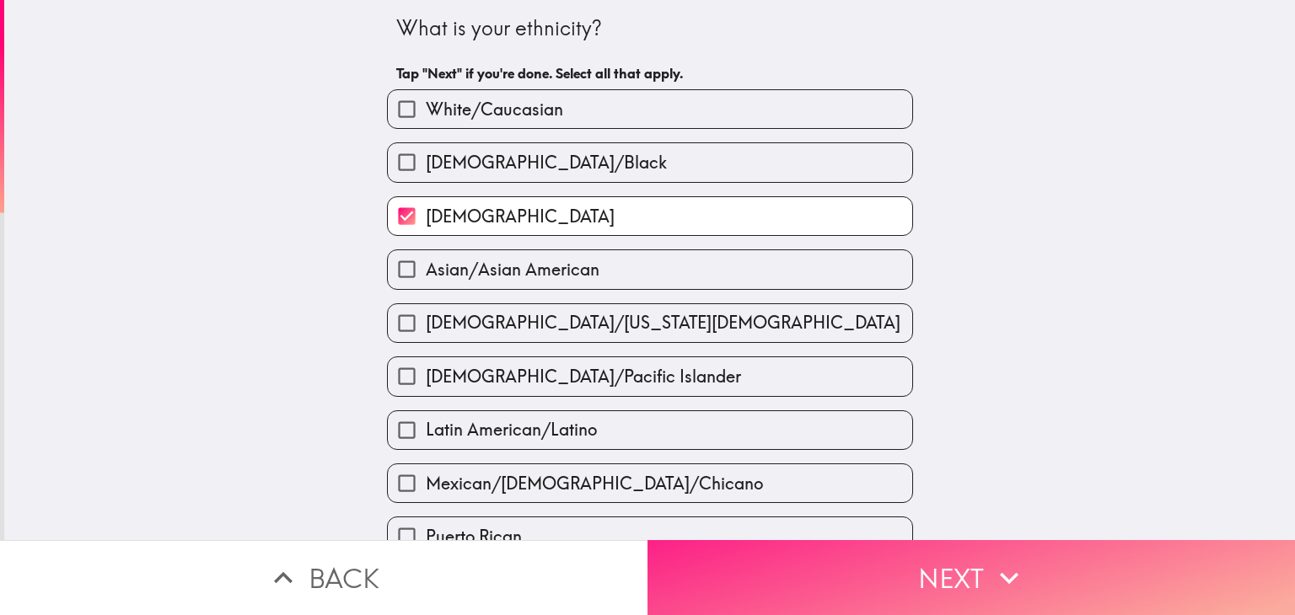
click at [740, 571] on button "Next" at bounding box center [970, 577] width 647 height 75
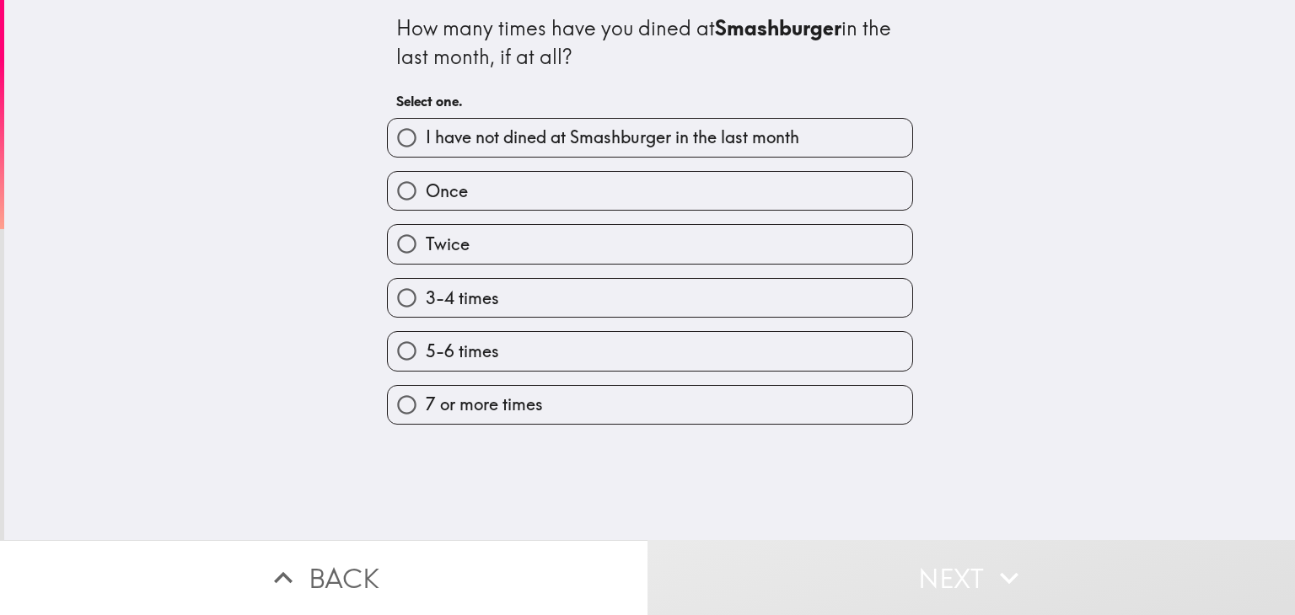
click at [388, 145] on input "I have not dined at Smashburger in the last month" at bounding box center [407, 138] width 38 height 38
radio input "true"
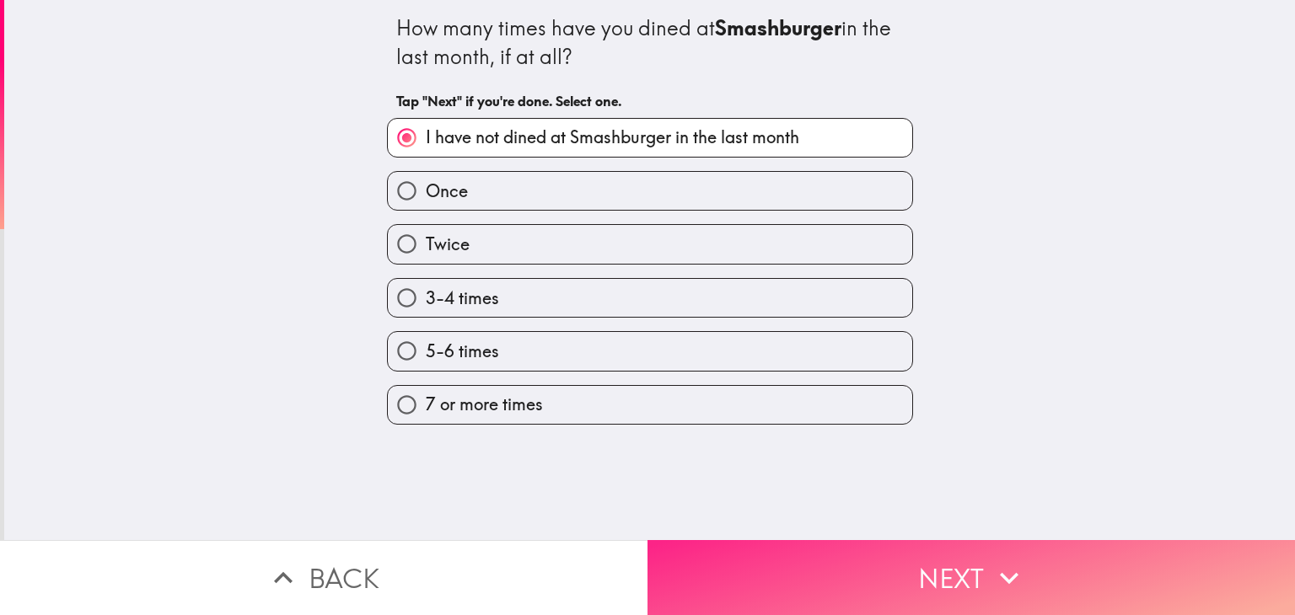
click at [691, 564] on button "Next" at bounding box center [970, 577] width 647 height 75
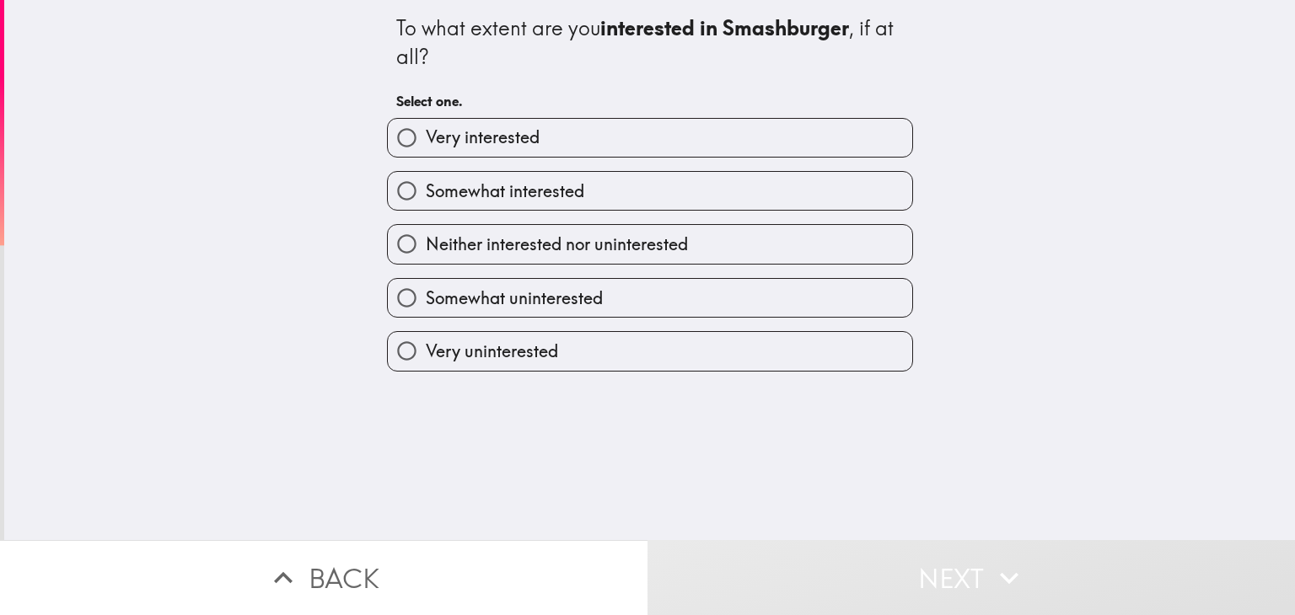
click at [388, 191] on input "Somewhat interested" at bounding box center [407, 191] width 38 height 38
radio input "true"
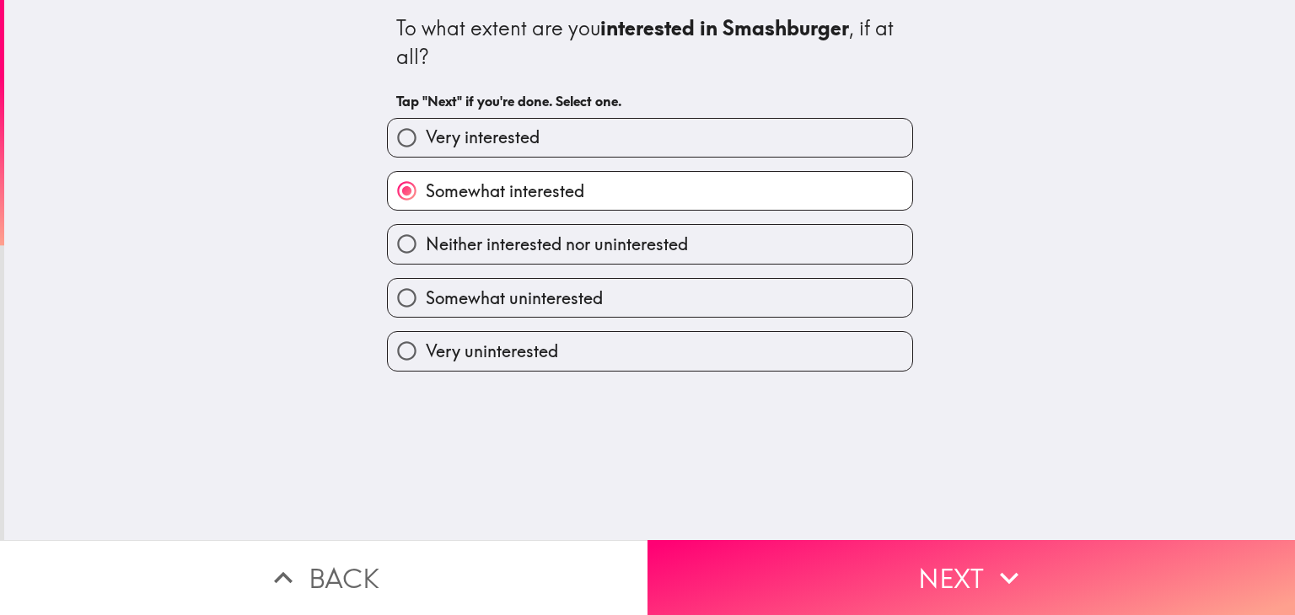
click at [688, 564] on button "Next" at bounding box center [970, 577] width 647 height 75
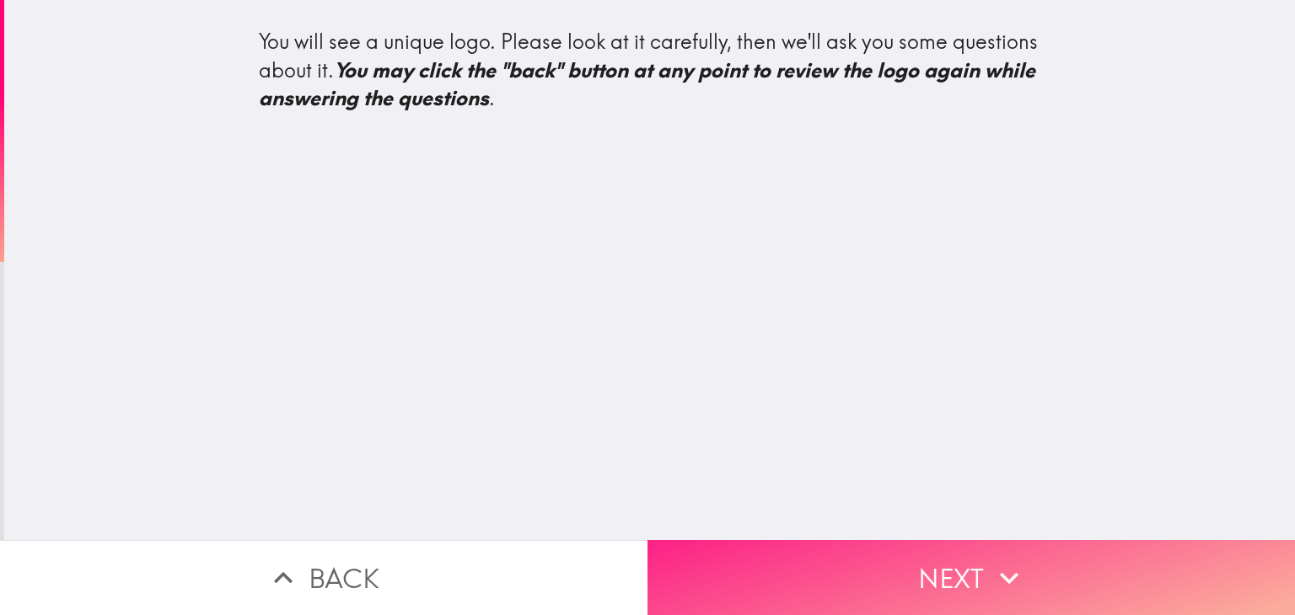
click at [707, 570] on button "Next" at bounding box center [970, 577] width 647 height 75
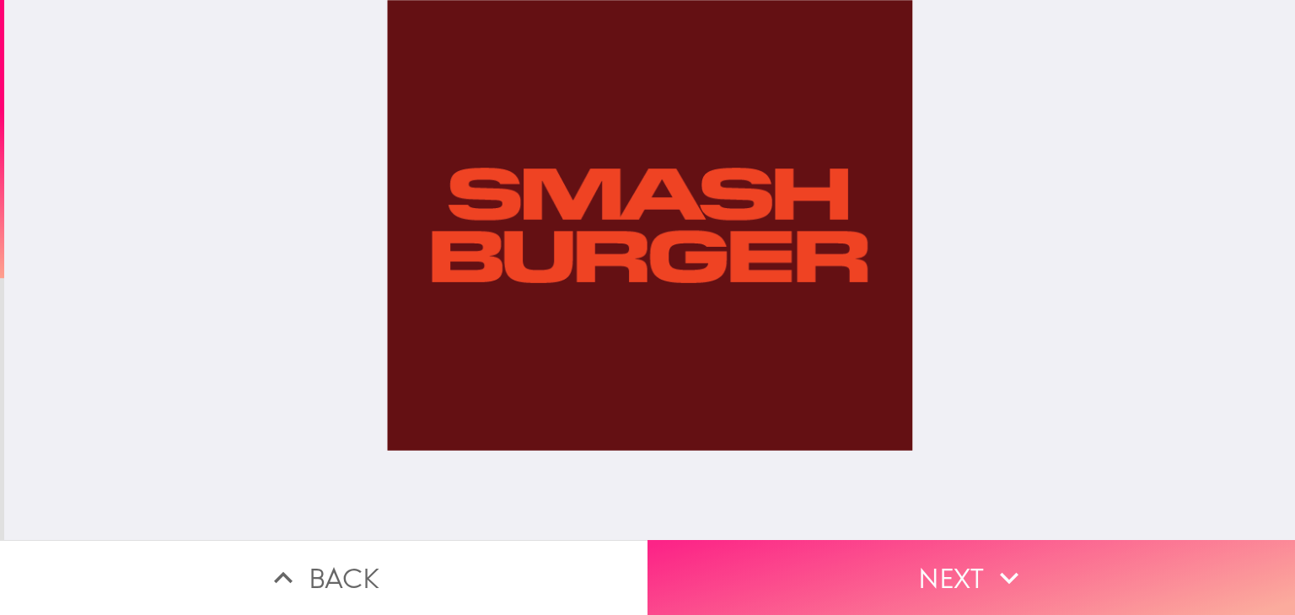
click at [720, 555] on button "Next" at bounding box center [970, 577] width 647 height 75
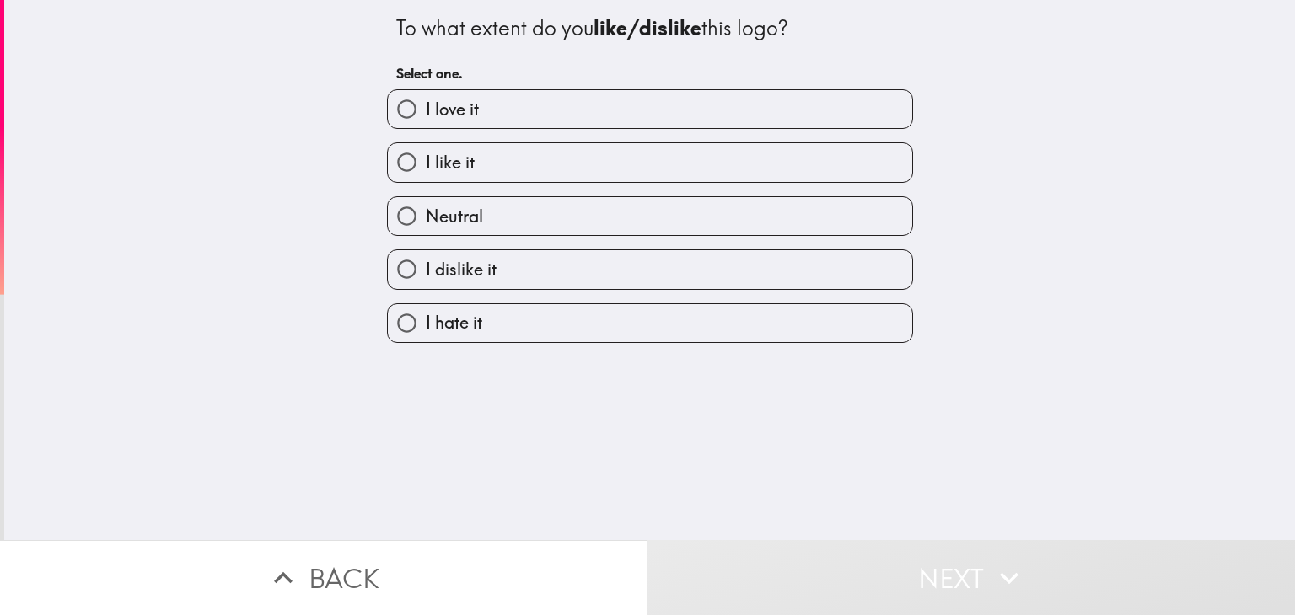
click at [388, 217] on input "Neutral" at bounding box center [407, 216] width 38 height 38
radio input "true"
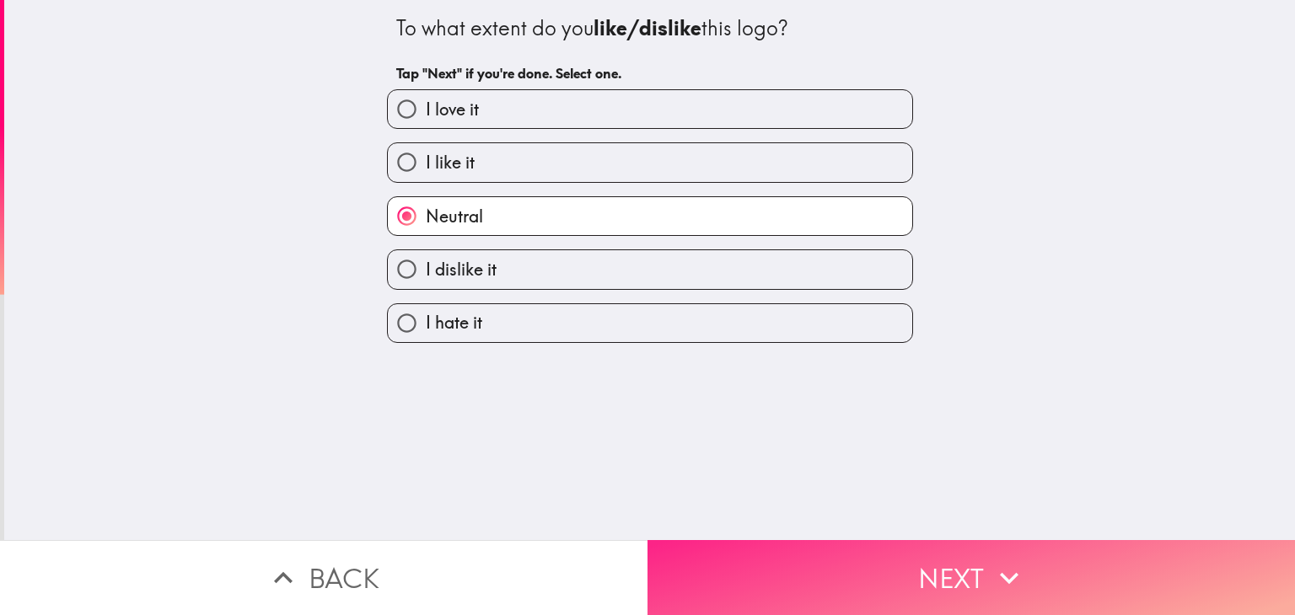
click at [696, 598] on button "Next" at bounding box center [970, 577] width 647 height 75
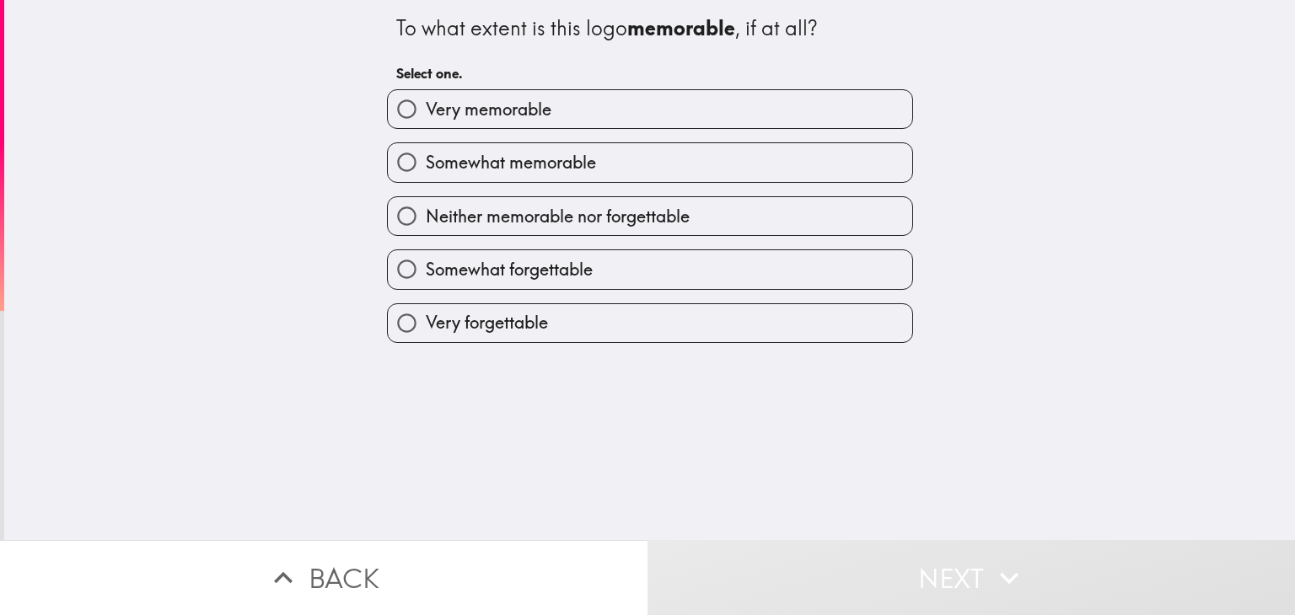
click at [388, 279] on input "Somewhat forgettable" at bounding box center [407, 269] width 38 height 38
radio input "true"
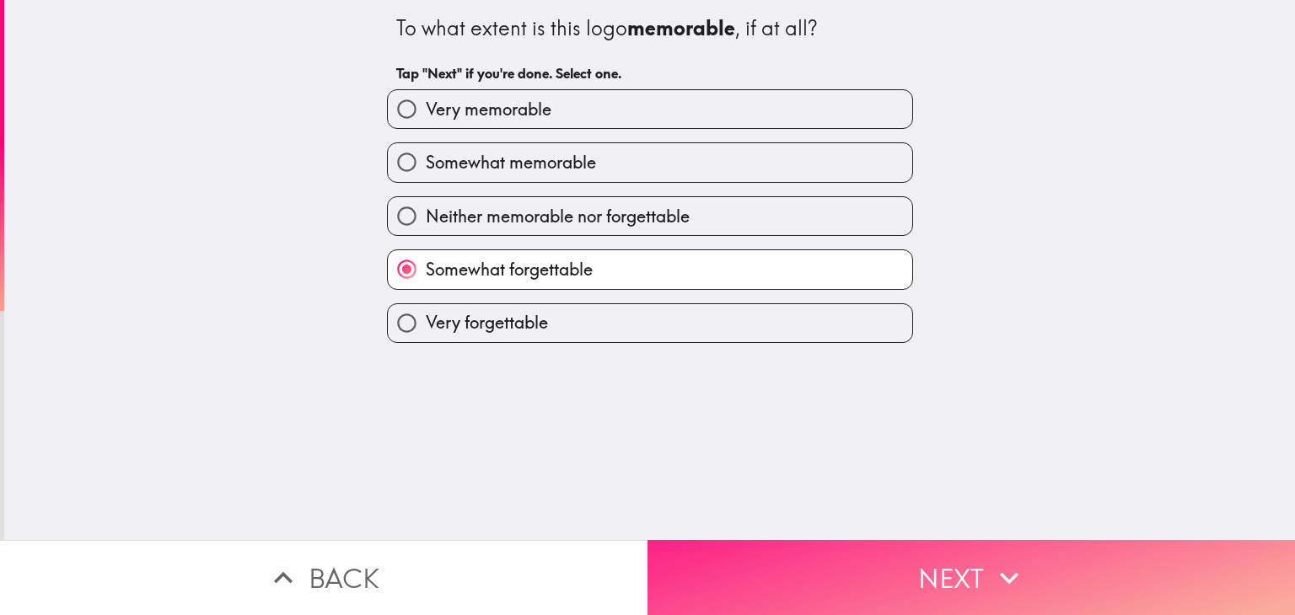
click at [705, 597] on button "Next" at bounding box center [970, 577] width 647 height 75
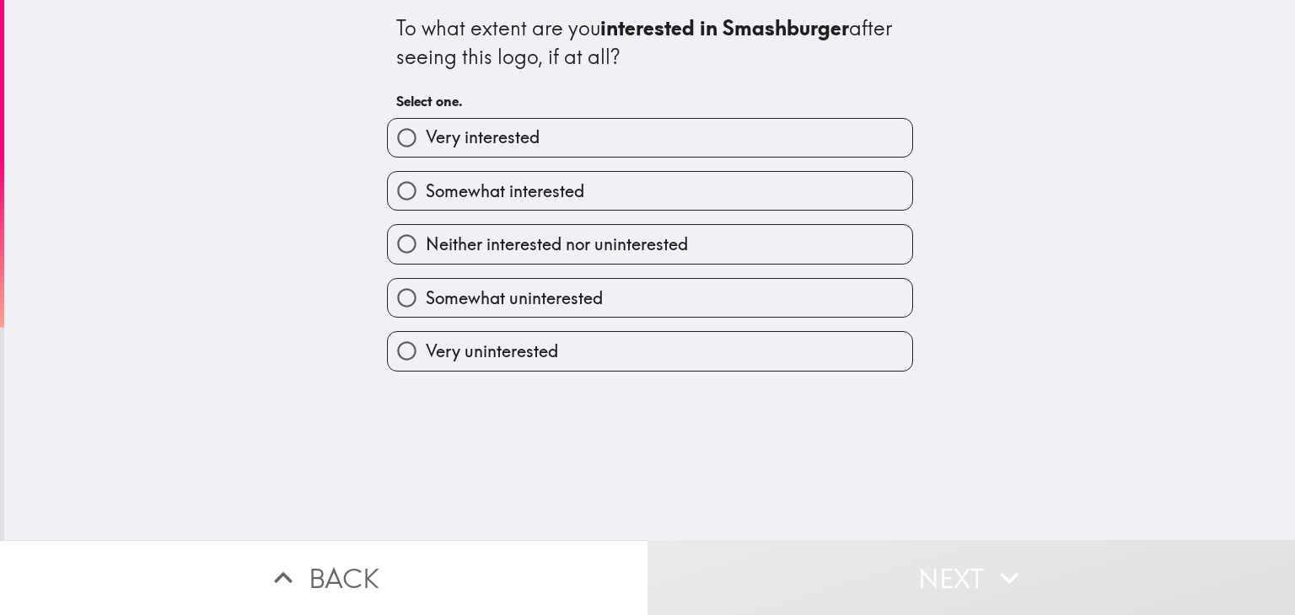
click at [388, 241] on input "Neither interested nor uninterested" at bounding box center [407, 244] width 38 height 38
radio input "true"
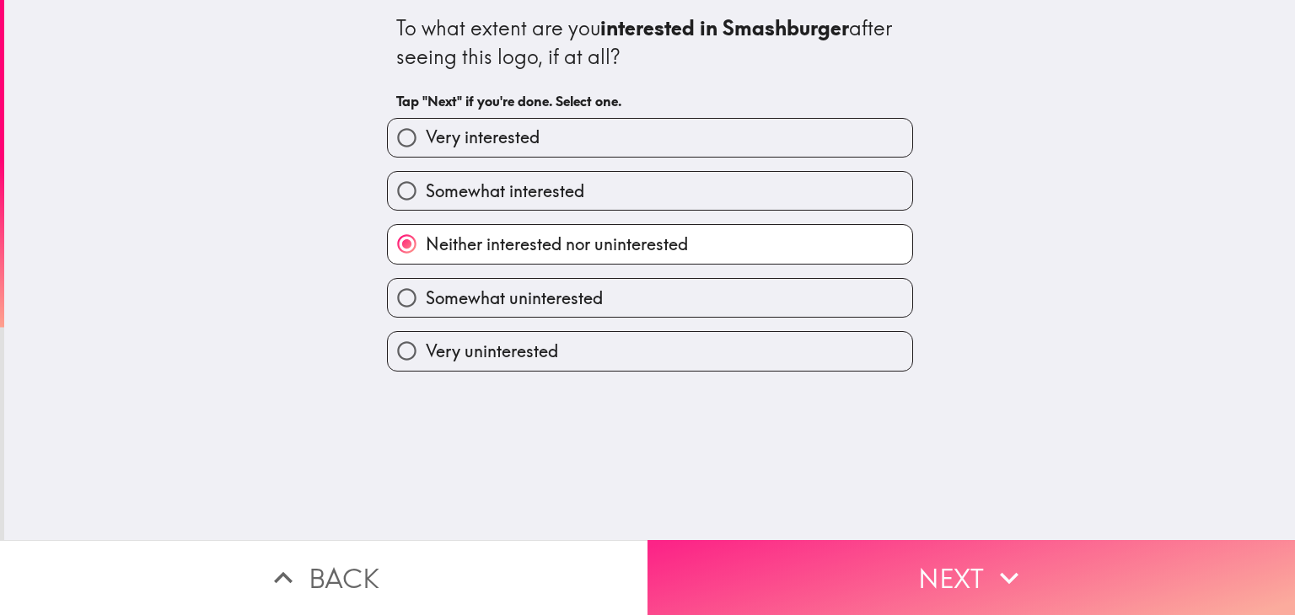
click at [714, 554] on button "Next" at bounding box center [970, 577] width 647 height 75
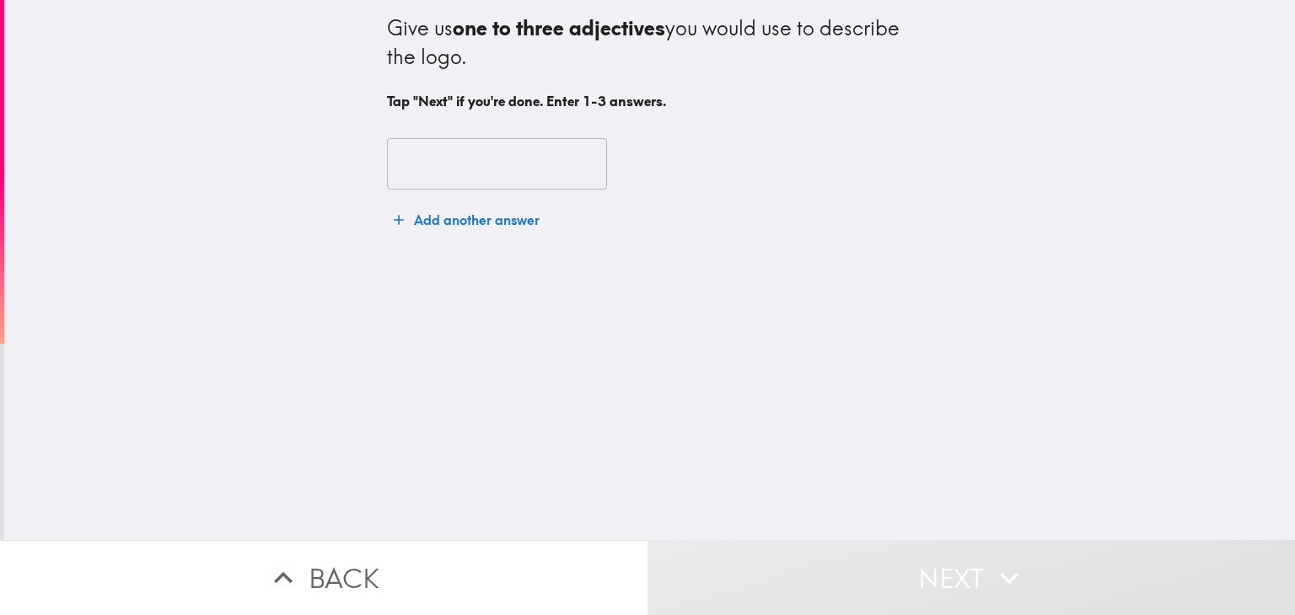
click at [437, 165] on input "text" at bounding box center [497, 164] width 220 height 52
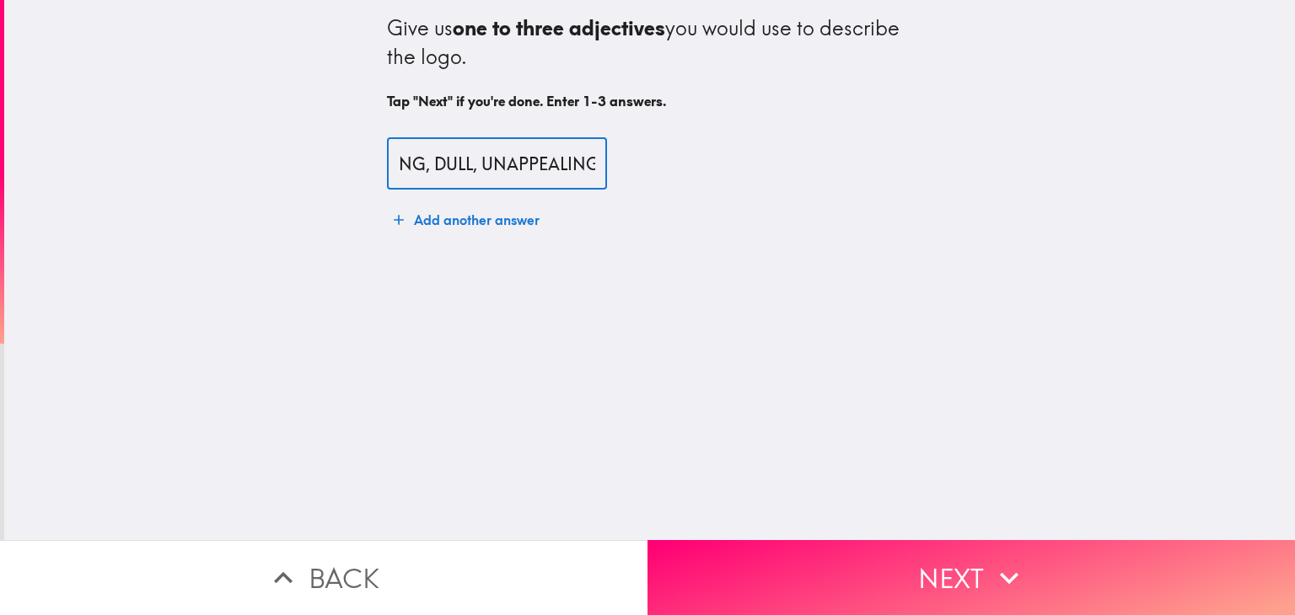
scroll to position [0, 53]
type input "BORING, DULL, UNAPPEALING"
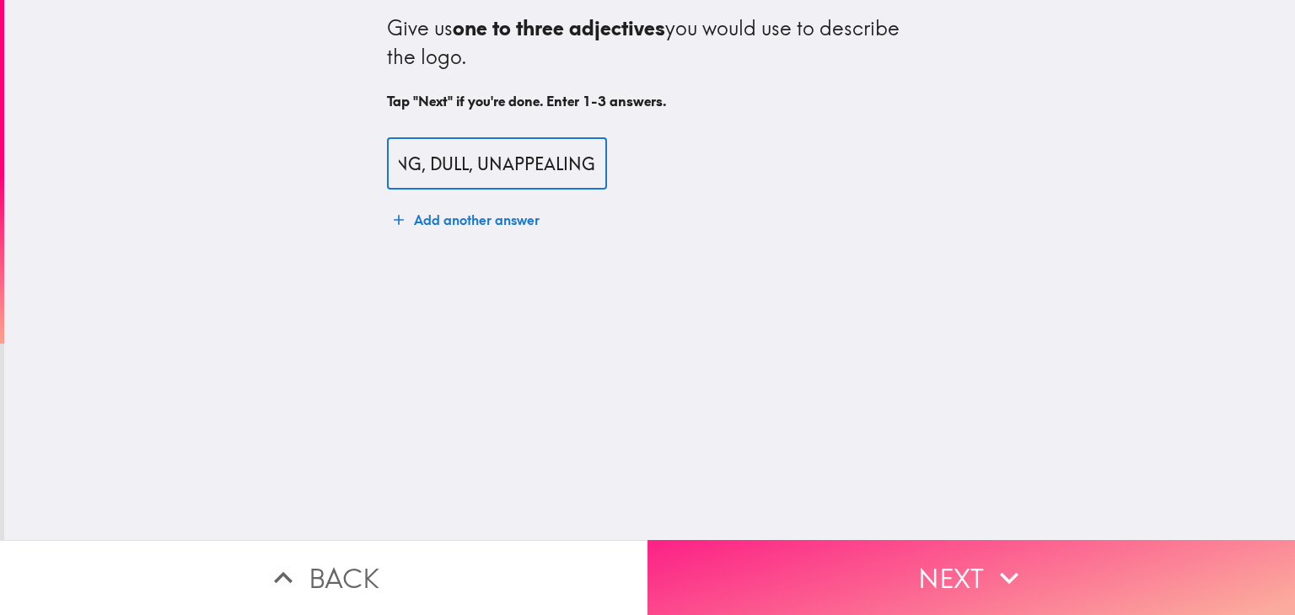
click at [738, 571] on button "Next" at bounding box center [970, 577] width 647 height 75
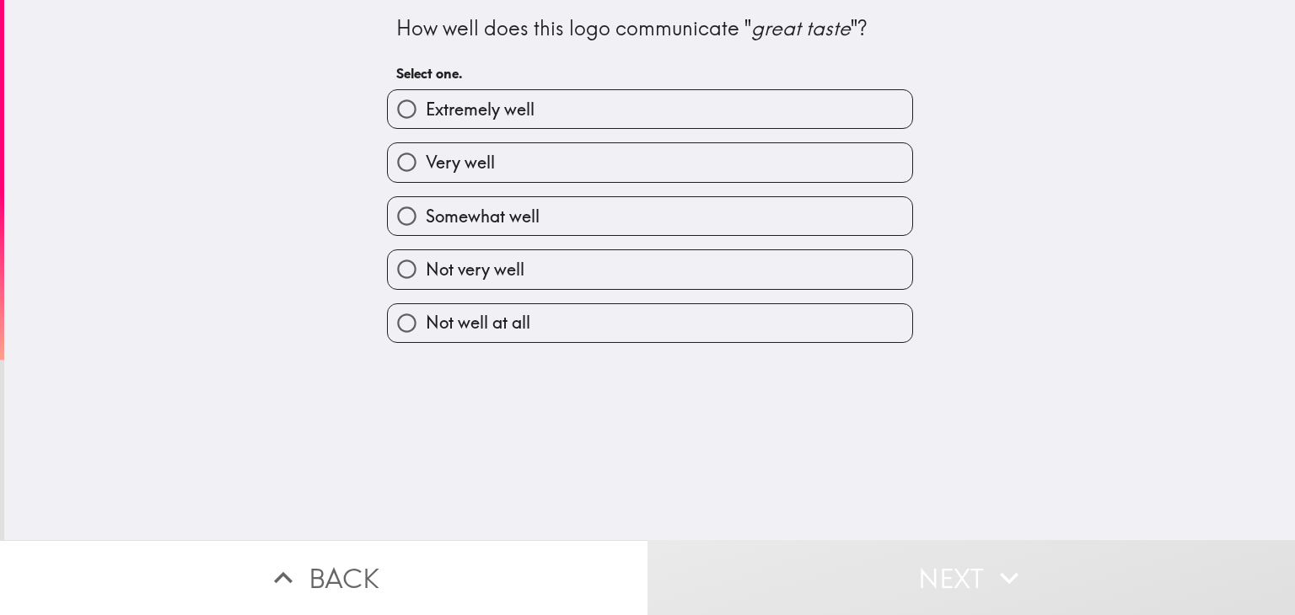
click at [405, 331] on input "Not well at all" at bounding box center [407, 323] width 38 height 38
radio input "true"
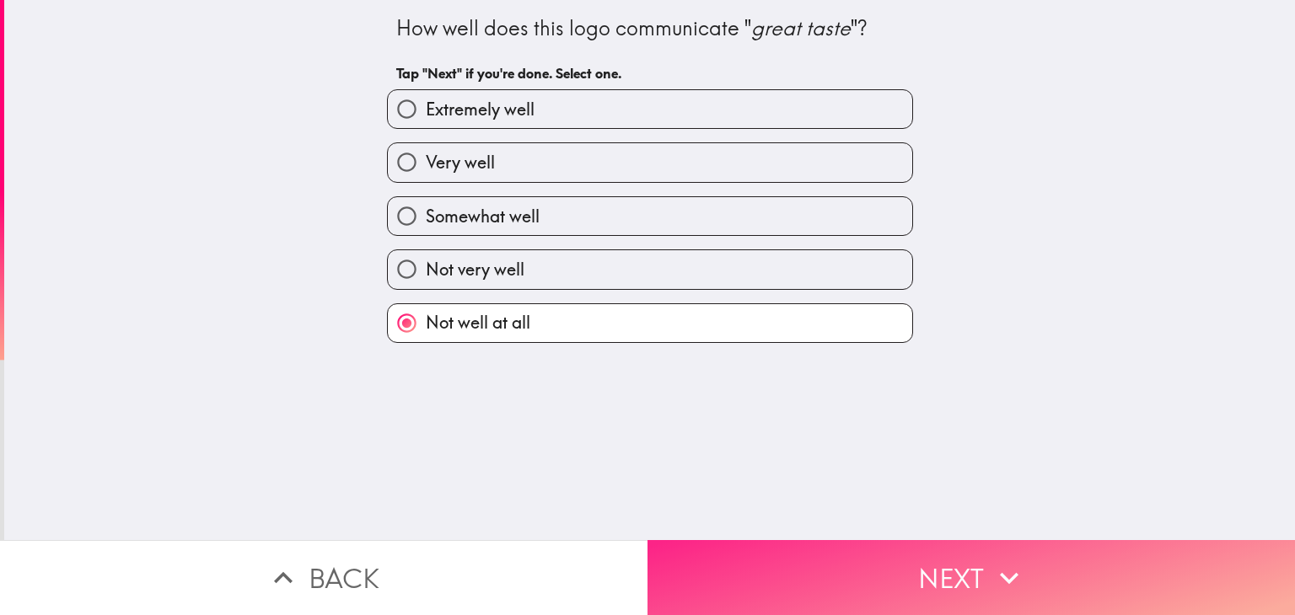
click at [672, 583] on button "Next" at bounding box center [970, 577] width 647 height 75
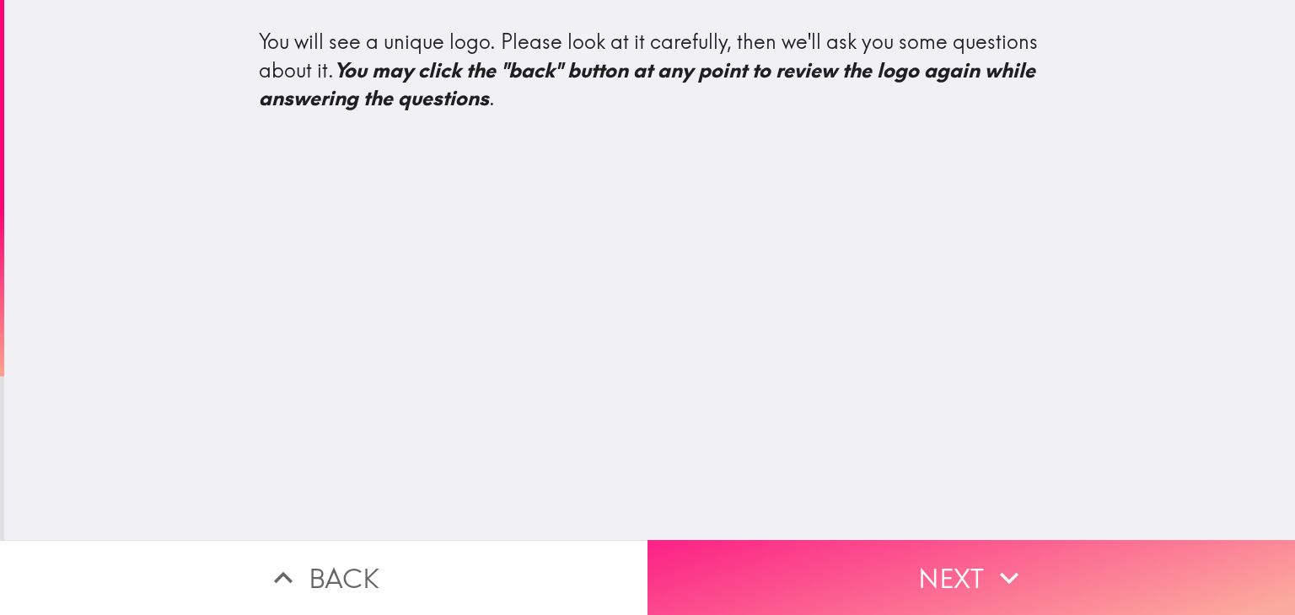
click at [684, 583] on button "Next" at bounding box center [970, 577] width 647 height 75
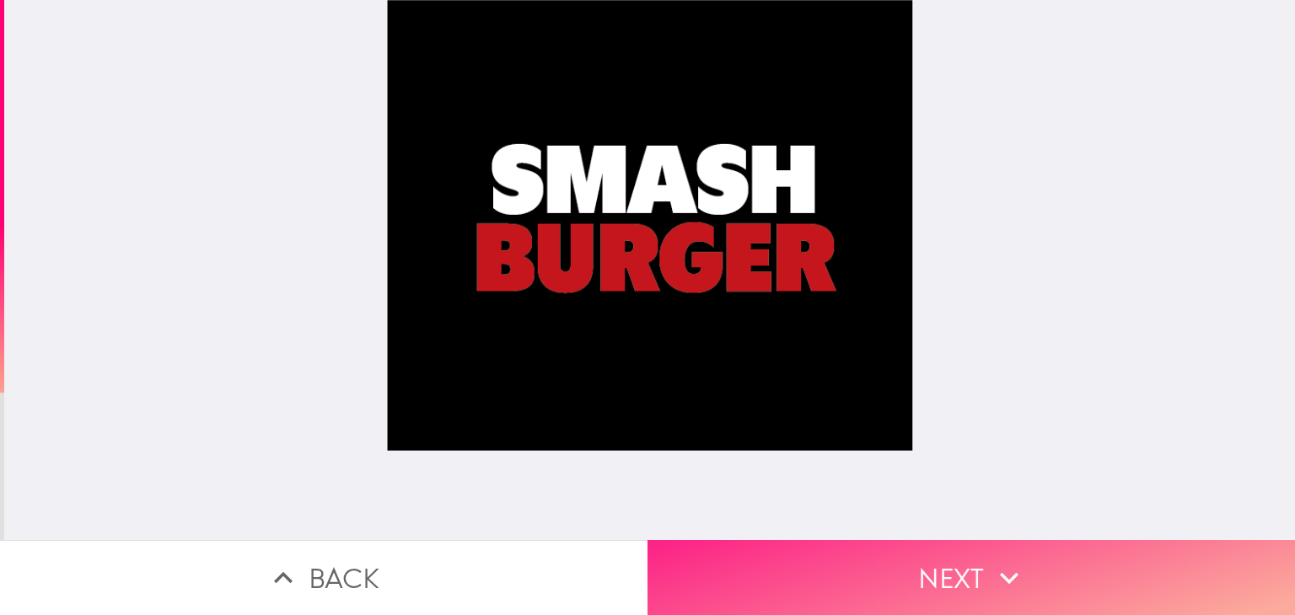
click at [769, 570] on button "Next" at bounding box center [970, 577] width 647 height 75
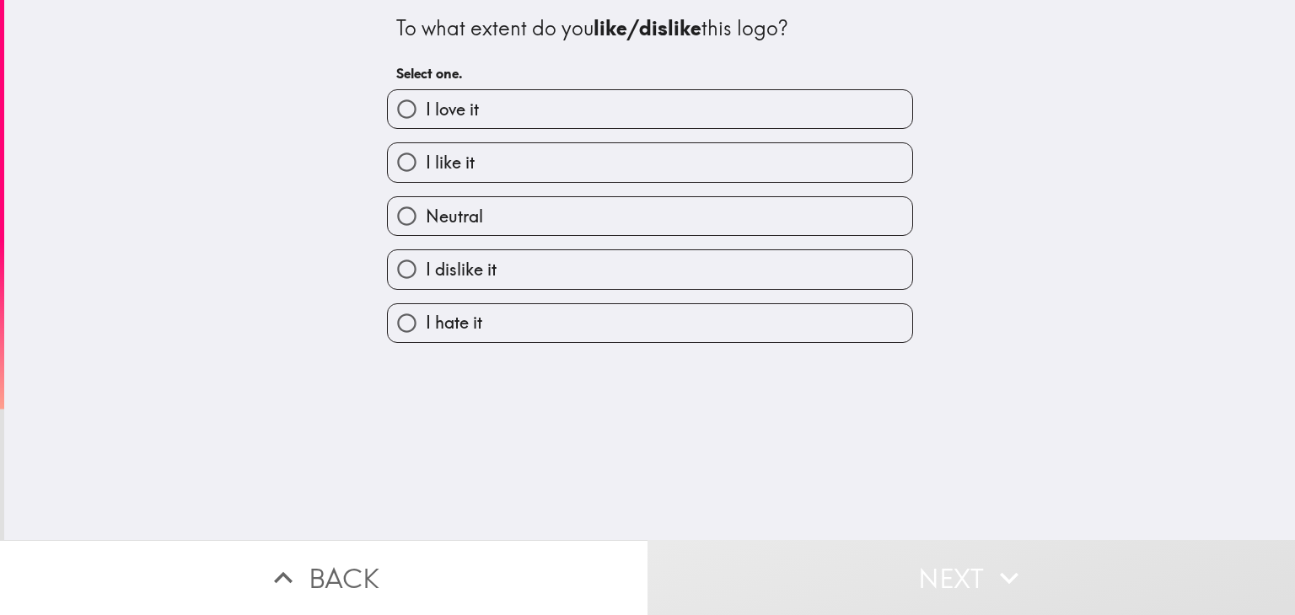
click at [388, 168] on input "I like it" at bounding box center [407, 162] width 38 height 38
radio input "true"
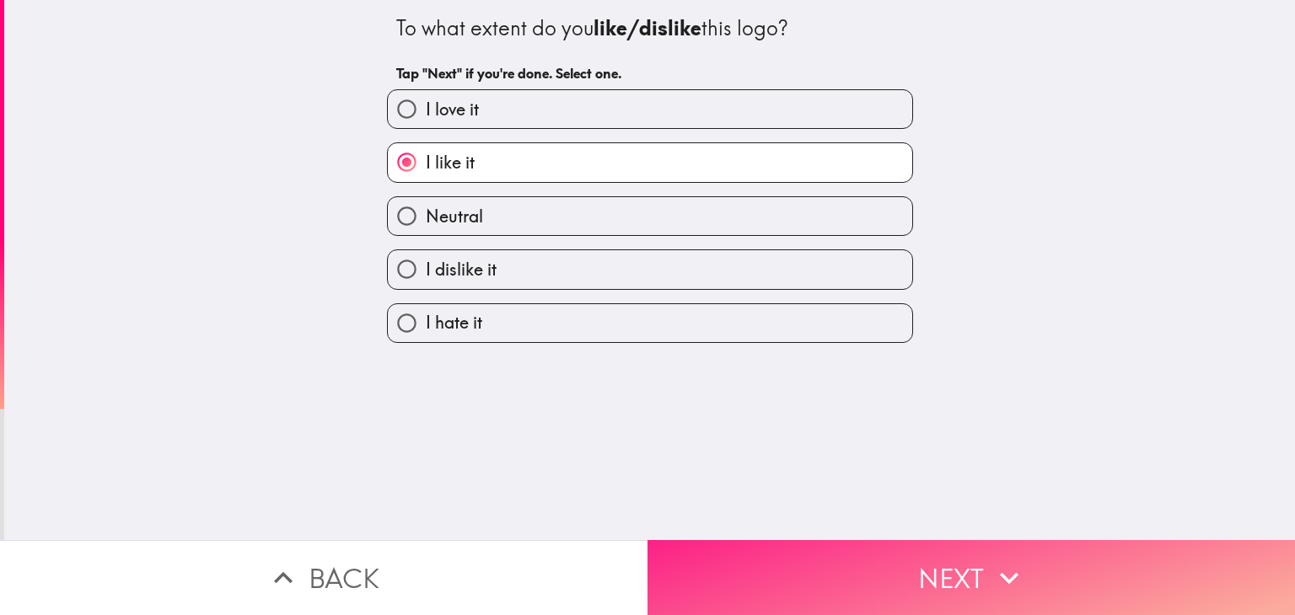
click at [755, 565] on button "Next" at bounding box center [970, 577] width 647 height 75
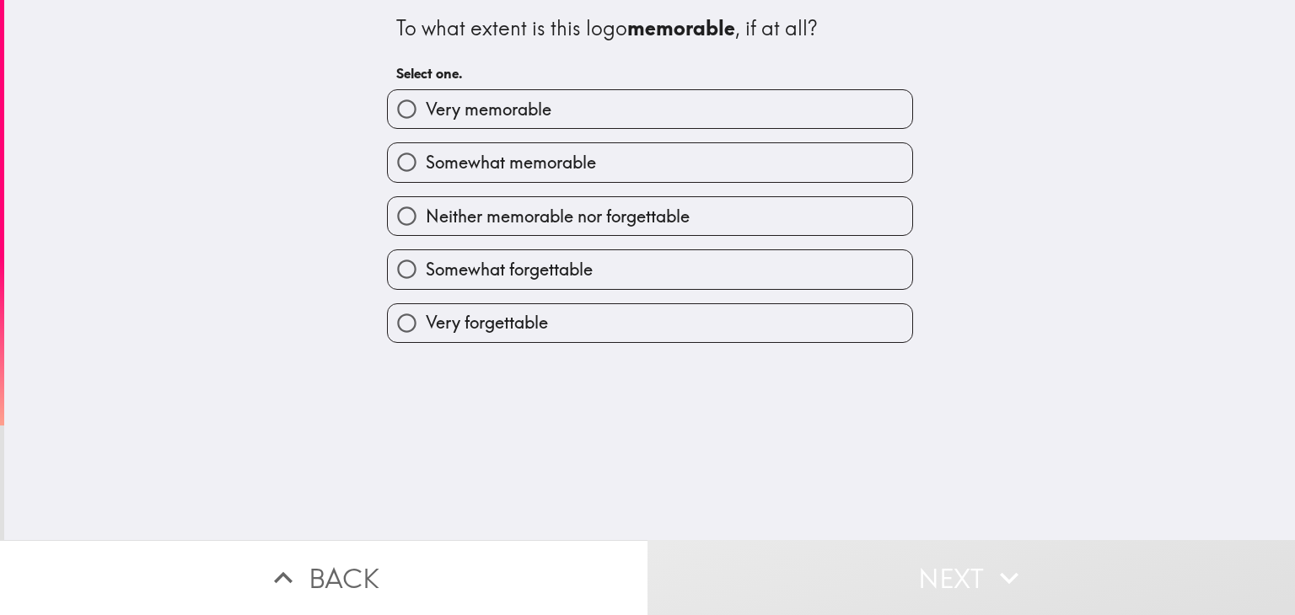
click at [388, 179] on input "Somewhat memorable" at bounding box center [407, 162] width 38 height 38
radio input "true"
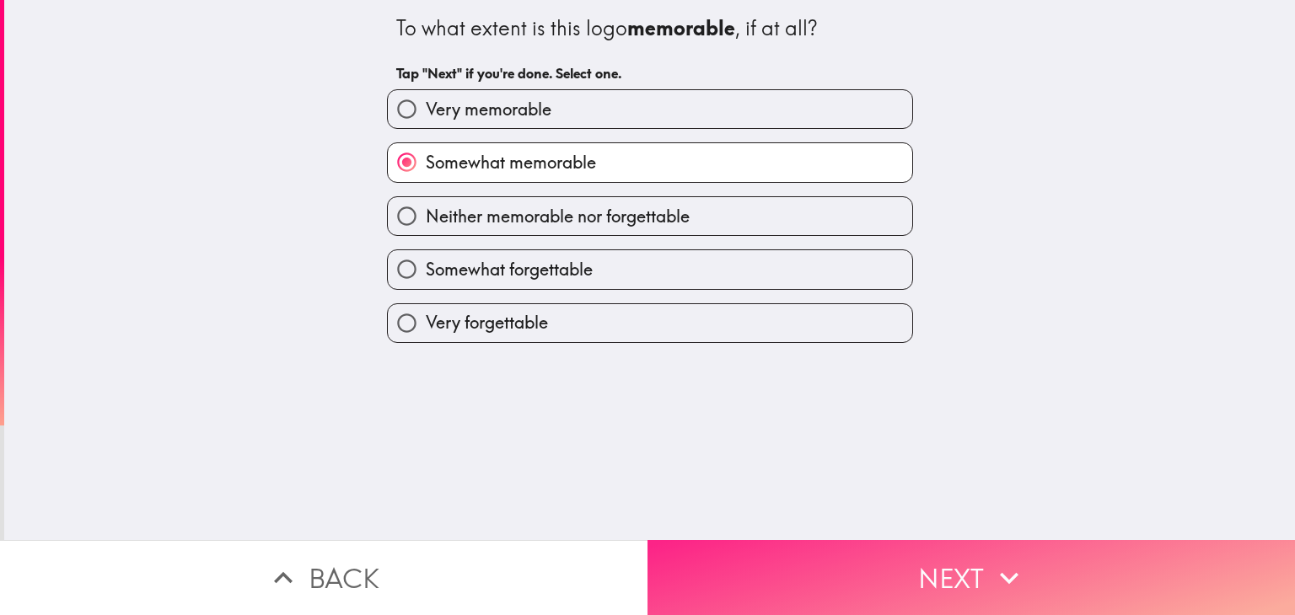
click at [714, 566] on button "Next" at bounding box center [970, 577] width 647 height 75
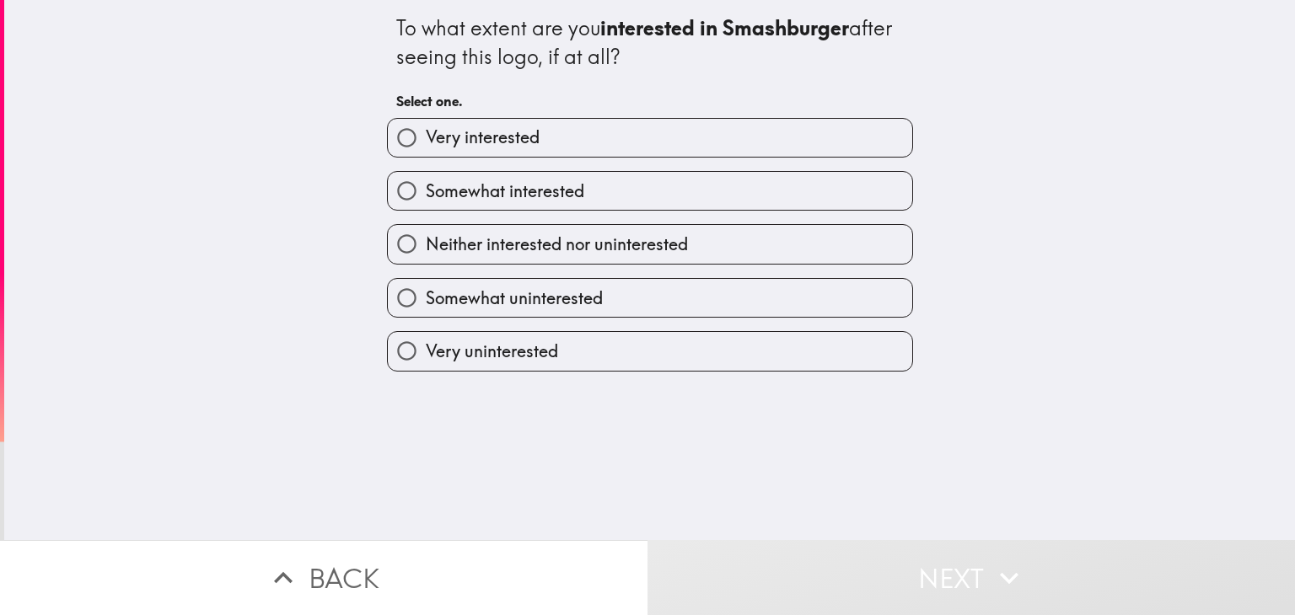
click at [392, 249] on input "Neither interested nor uninterested" at bounding box center [407, 244] width 38 height 38
radio input "true"
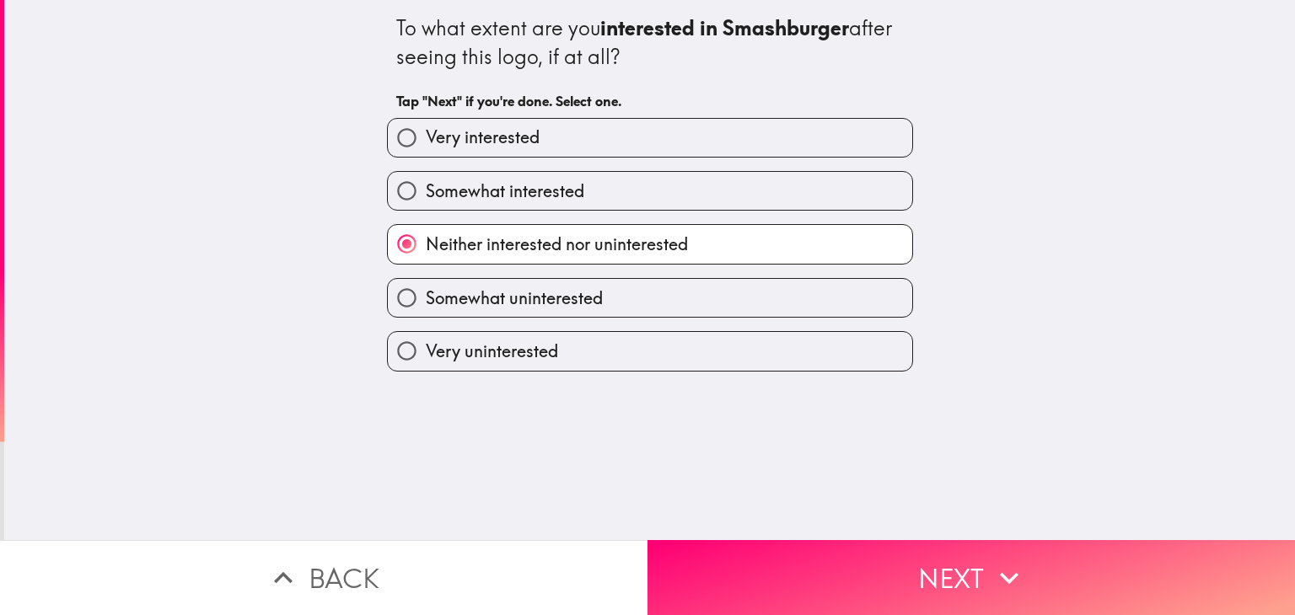
click at [721, 571] on button "Next" at bounding box center [970, 577] width 647 height 75
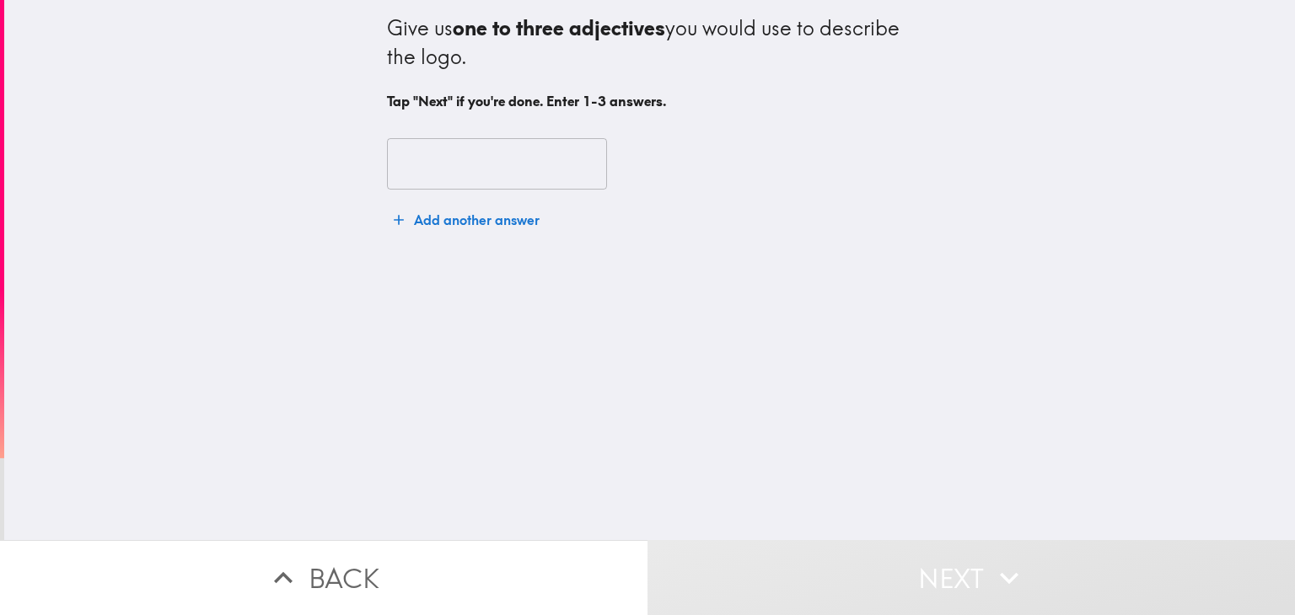
click at [435, 169] on input "text" at bounding box center [497, 164] width 220 height 52
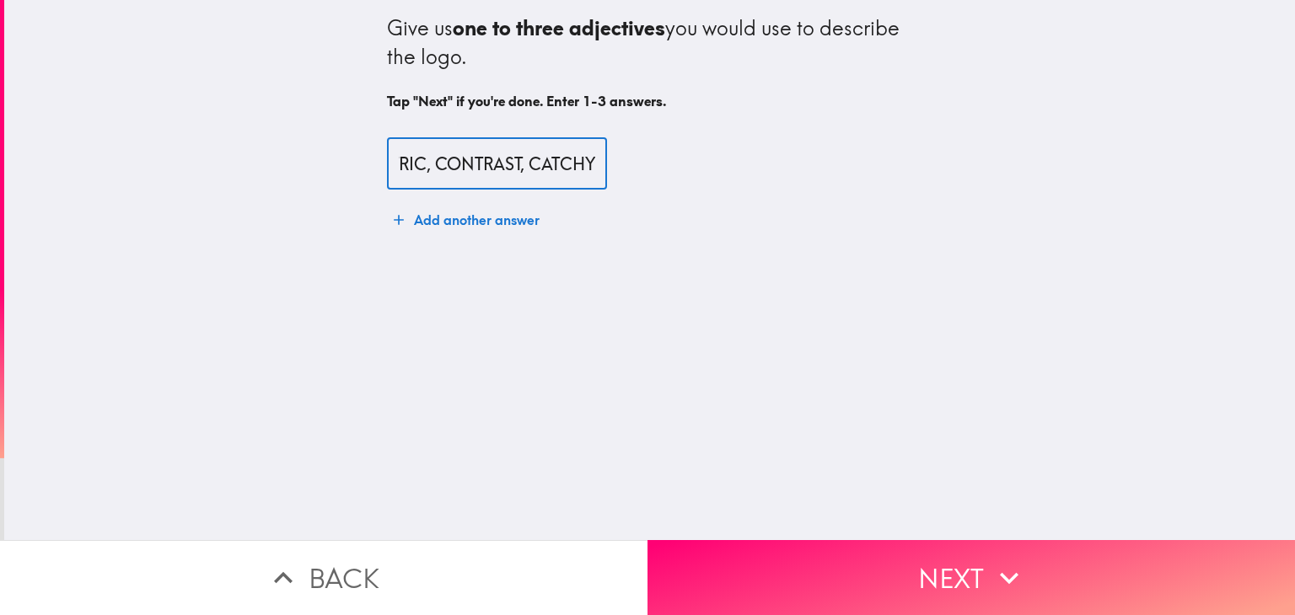
scroll to position [0, 78]
type input "SYMMETRIC, CONTRAST, CATCHY"
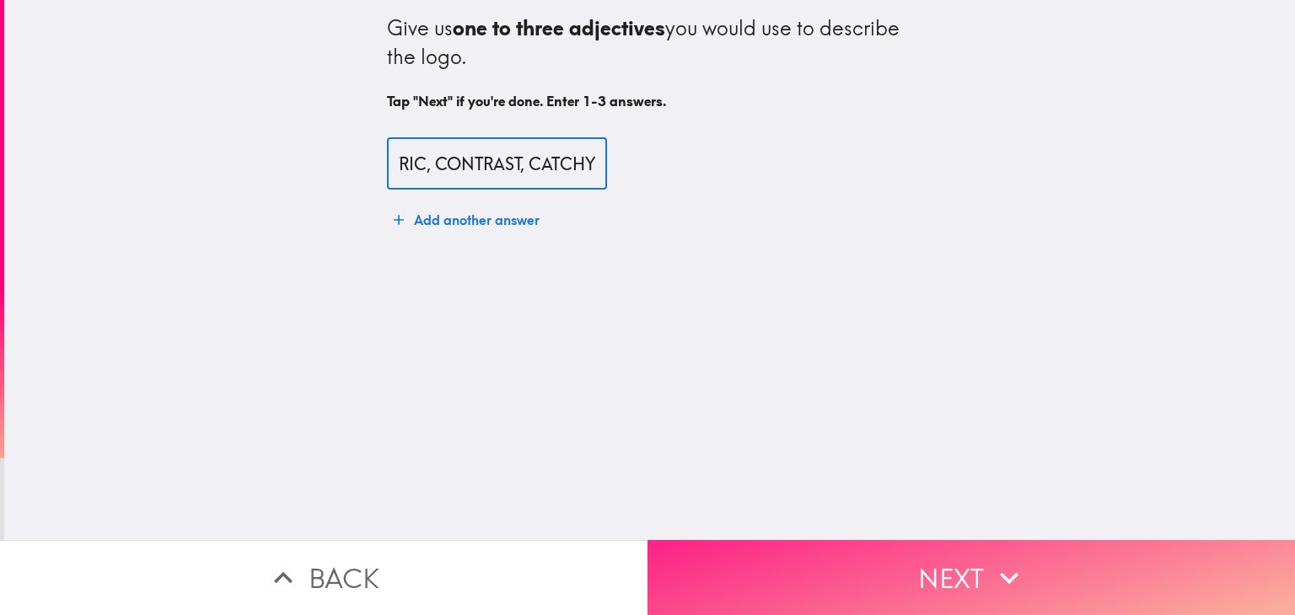
click at [713, 564] on button "Next" at bounding box center [970, 577] width 647 height 75
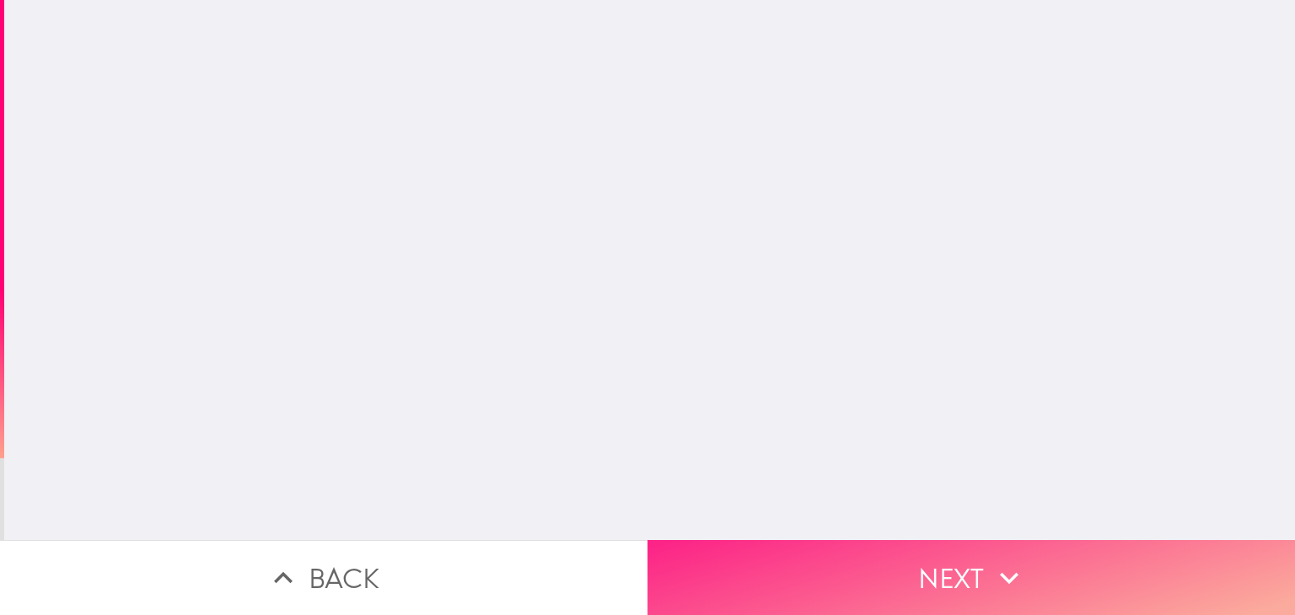
scroll to position [0, 0]
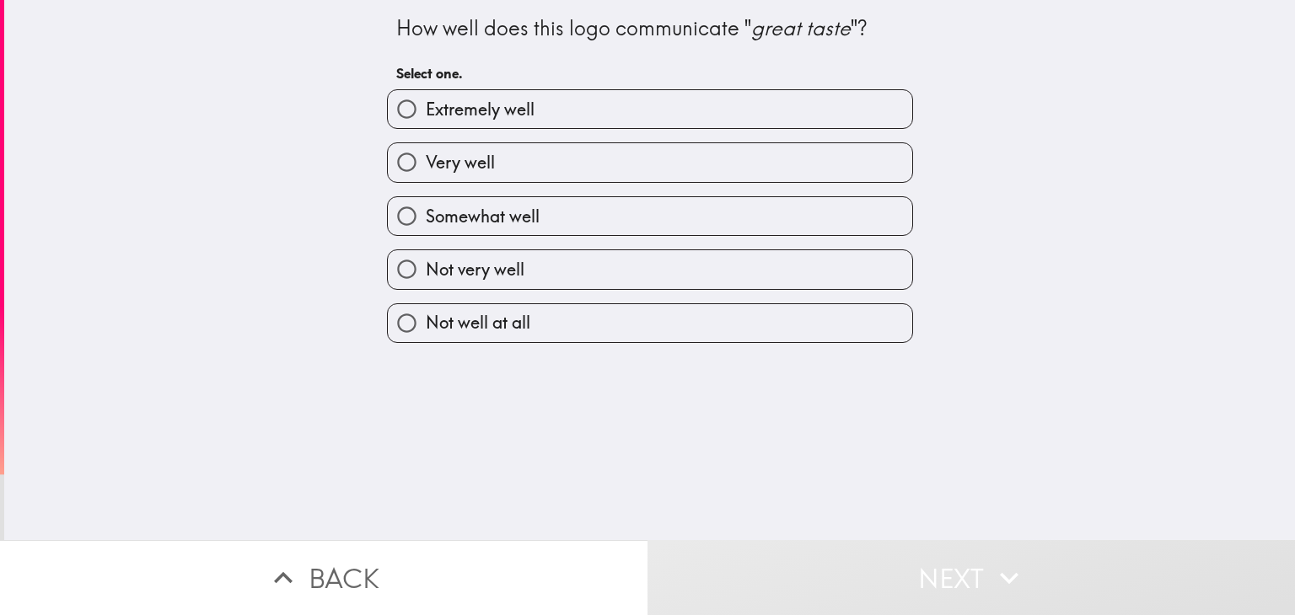
click at [388, 267] on input "Not very well" at bounding box center [407, 269] width 38 height 38
radio input "true"
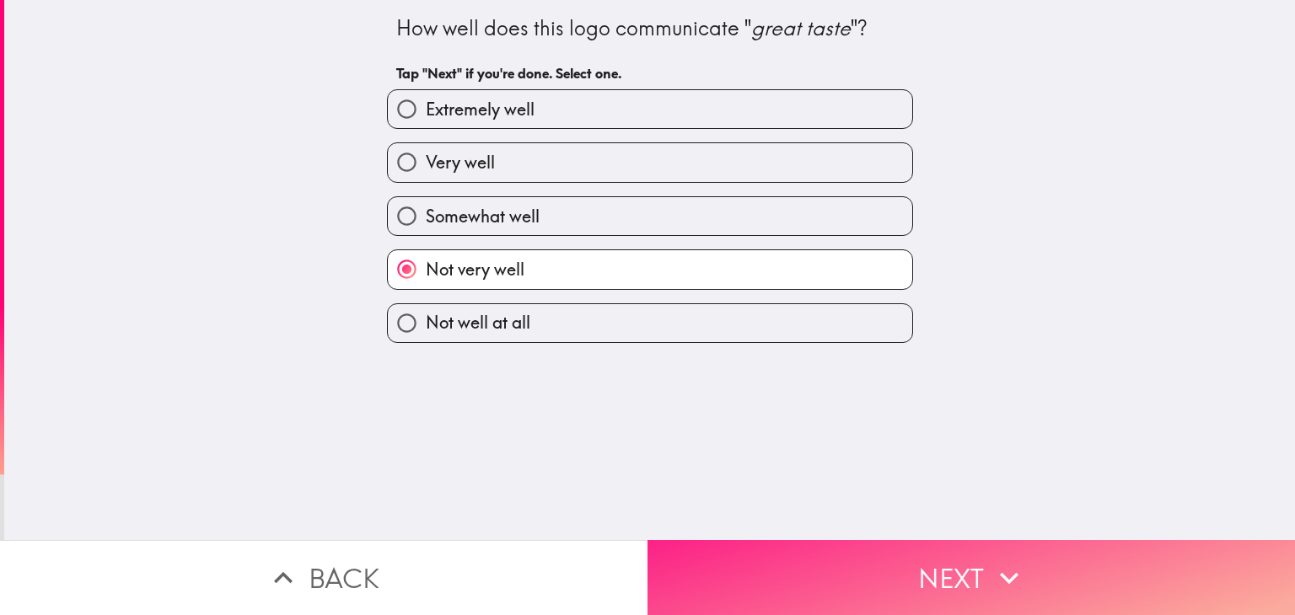
click at [654, 581] on button "Next" at bounding box center [970, 577] width 647 height 75
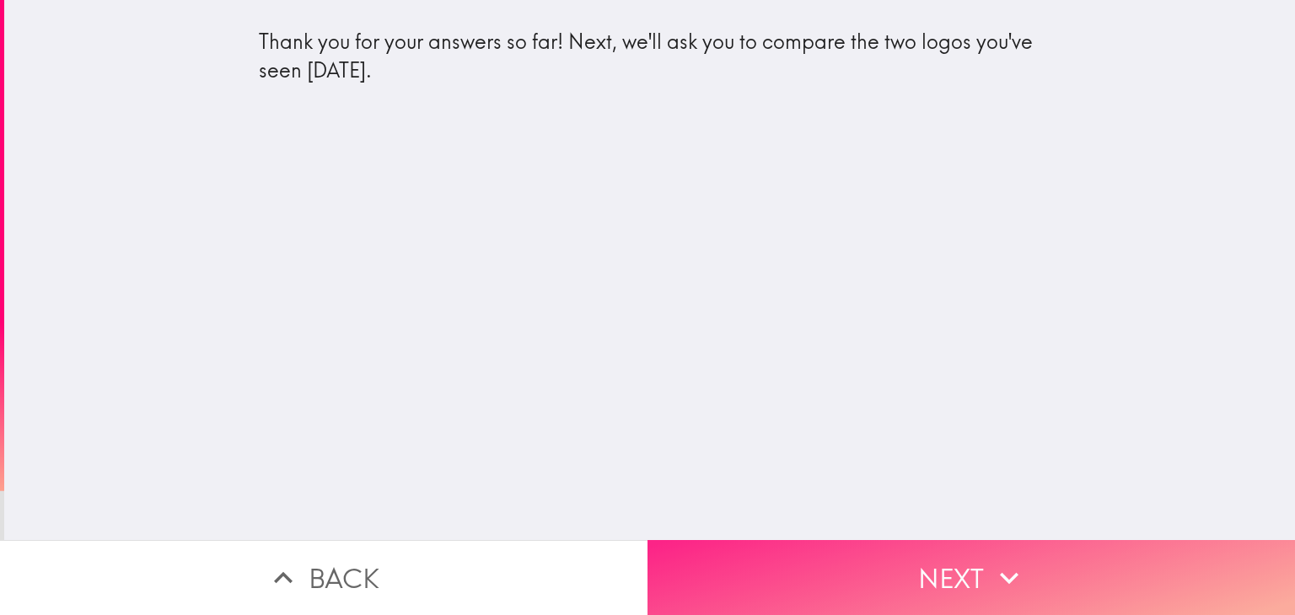
click at [700, 571] on button "Next" at bounding box center [970, 577] width 647 height 75
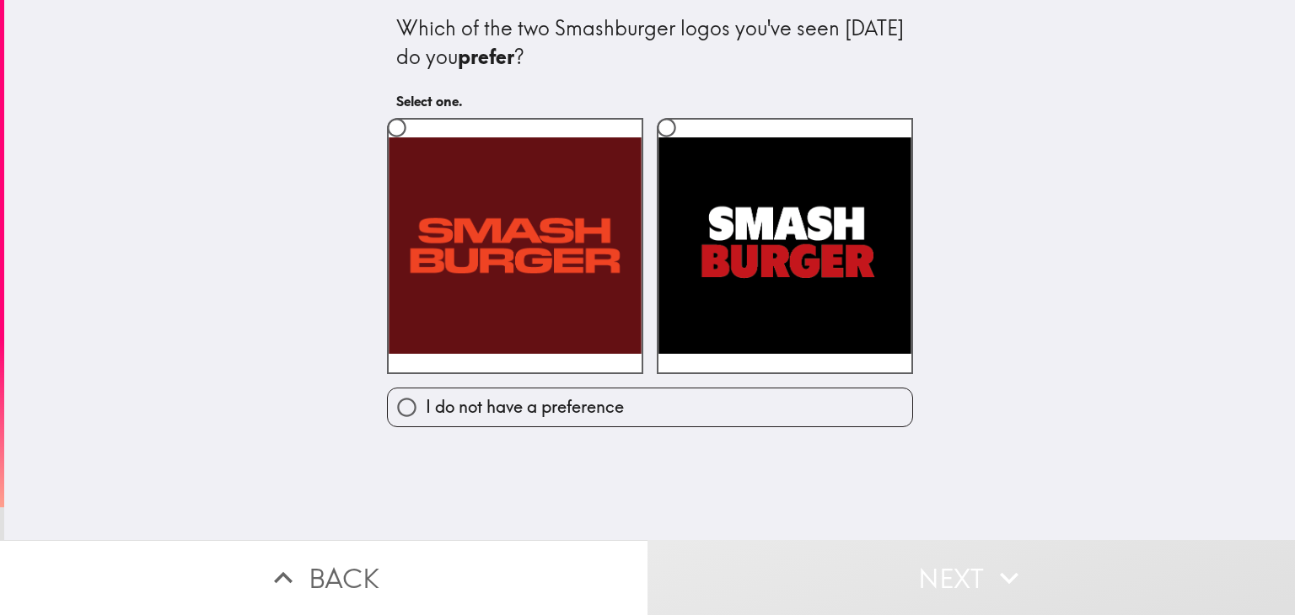
click at [747, 276] on label at bounding box center [785, 246] width 256 height 256
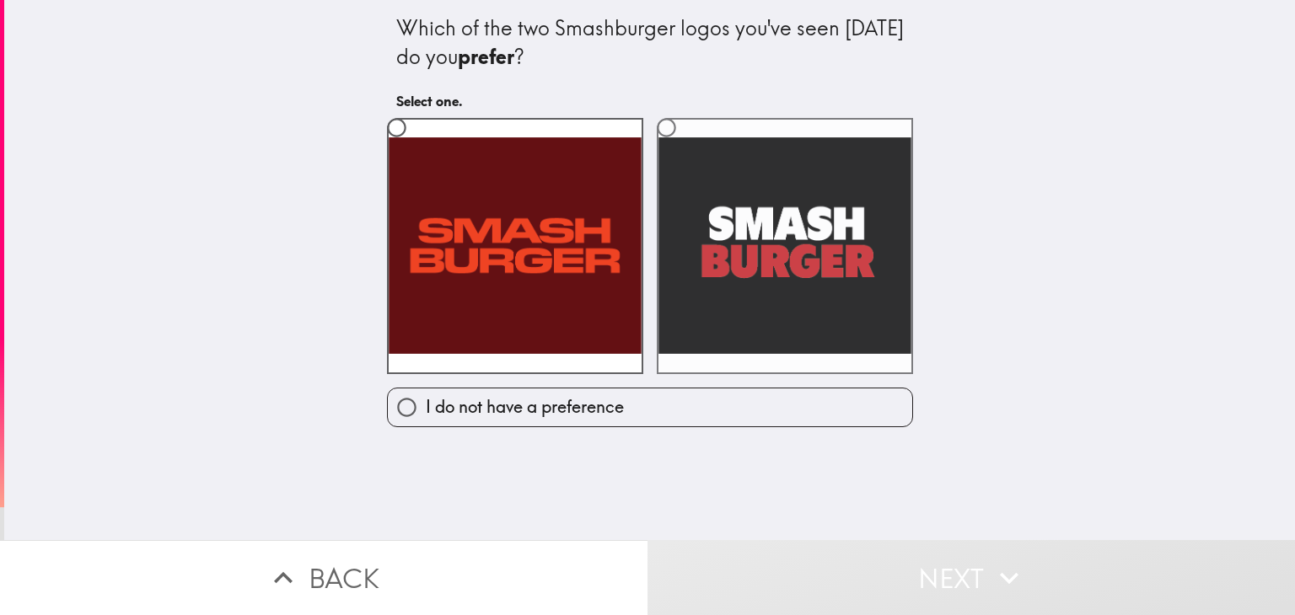
click at [685, 147] on input "radio" at bounding box center [666, 128] width 38 height 38
radio input "true"
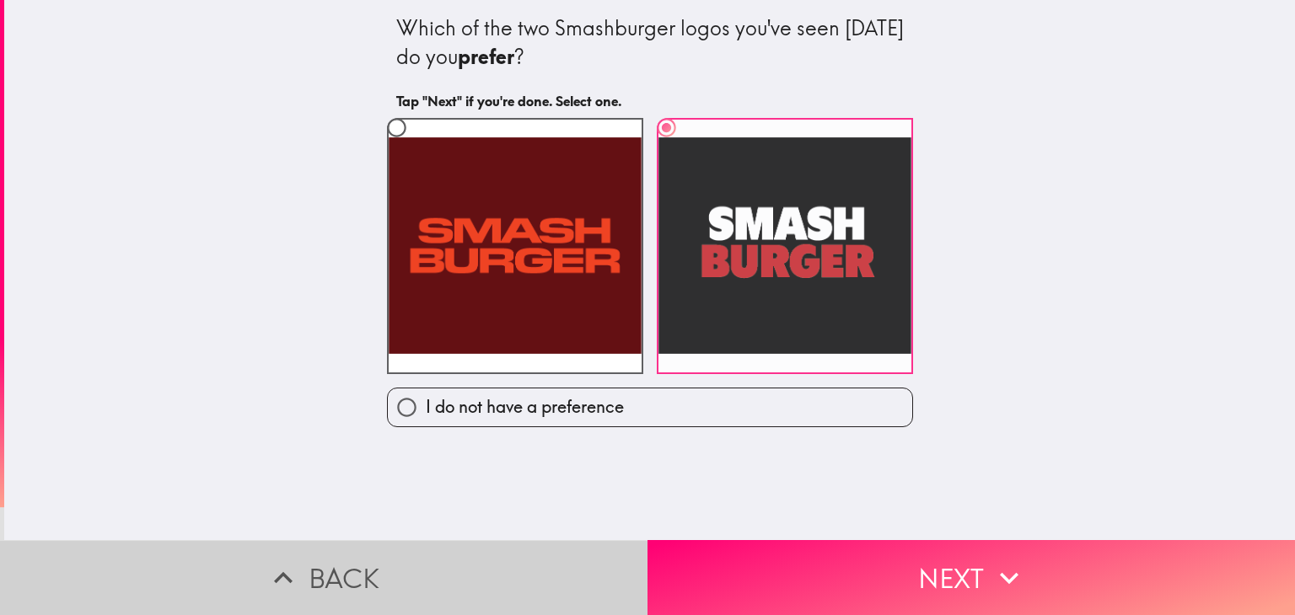
click at [595, 540] on button "Back" at bounding box center [323, 577] width 647 height 75
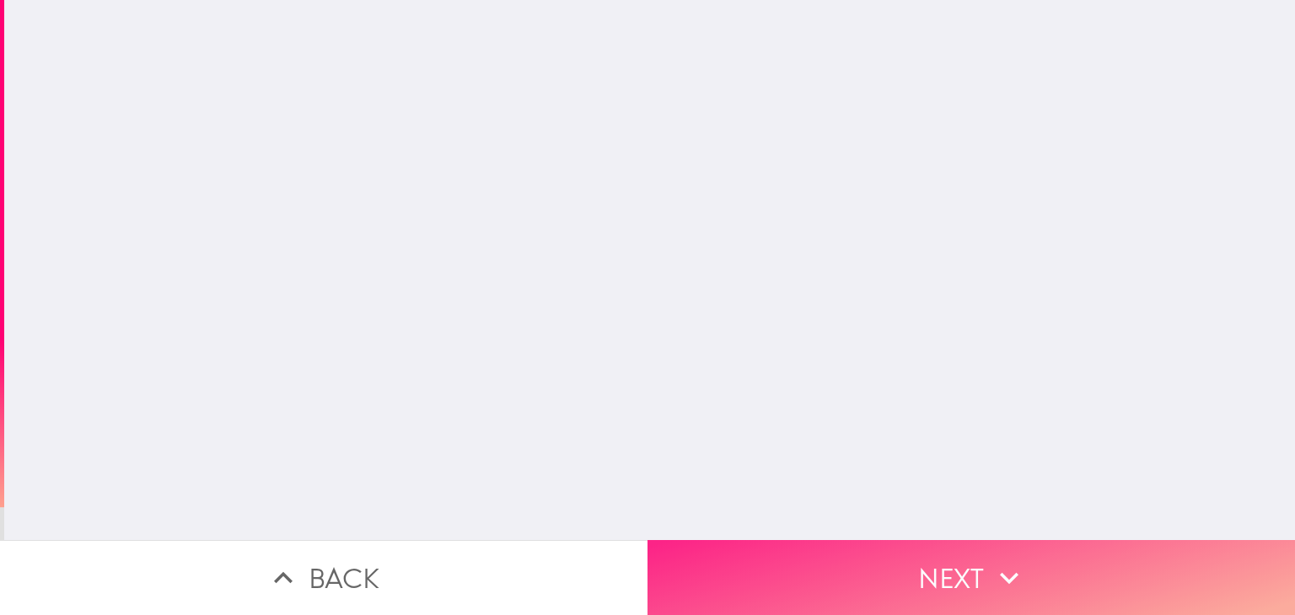
click at [791, 568] on button "Next" at bounding box center [970, 577] width 647 height 75
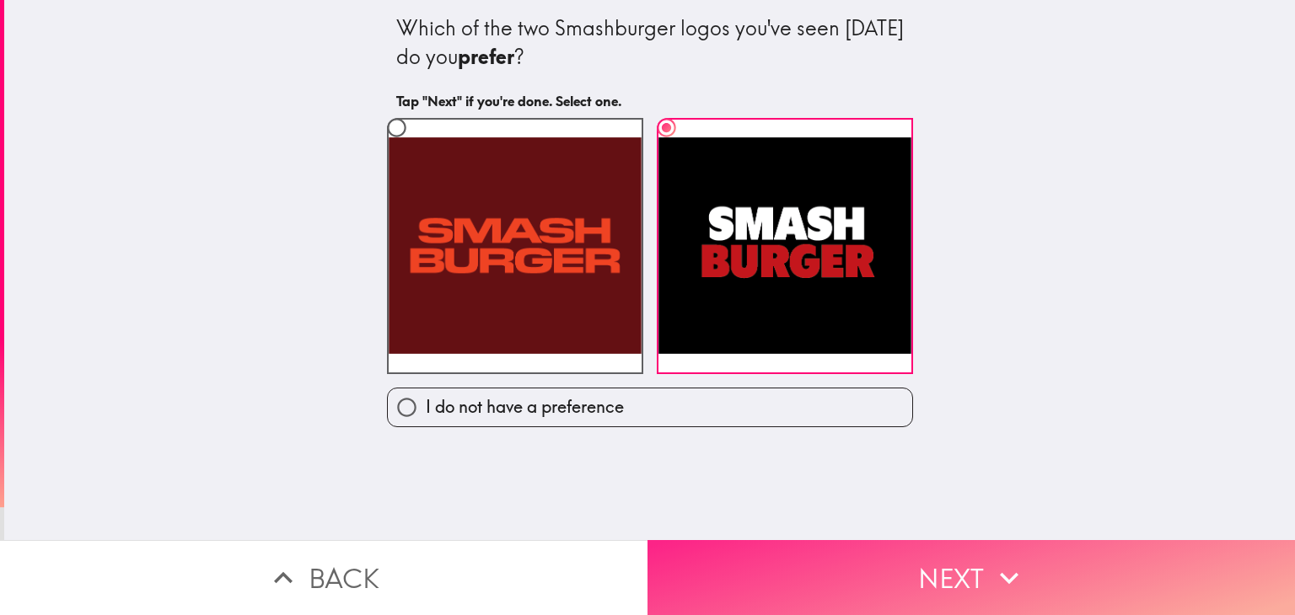
click at [829, 573] on button "Next" at bounding box center [970, 577] width 647 height 75
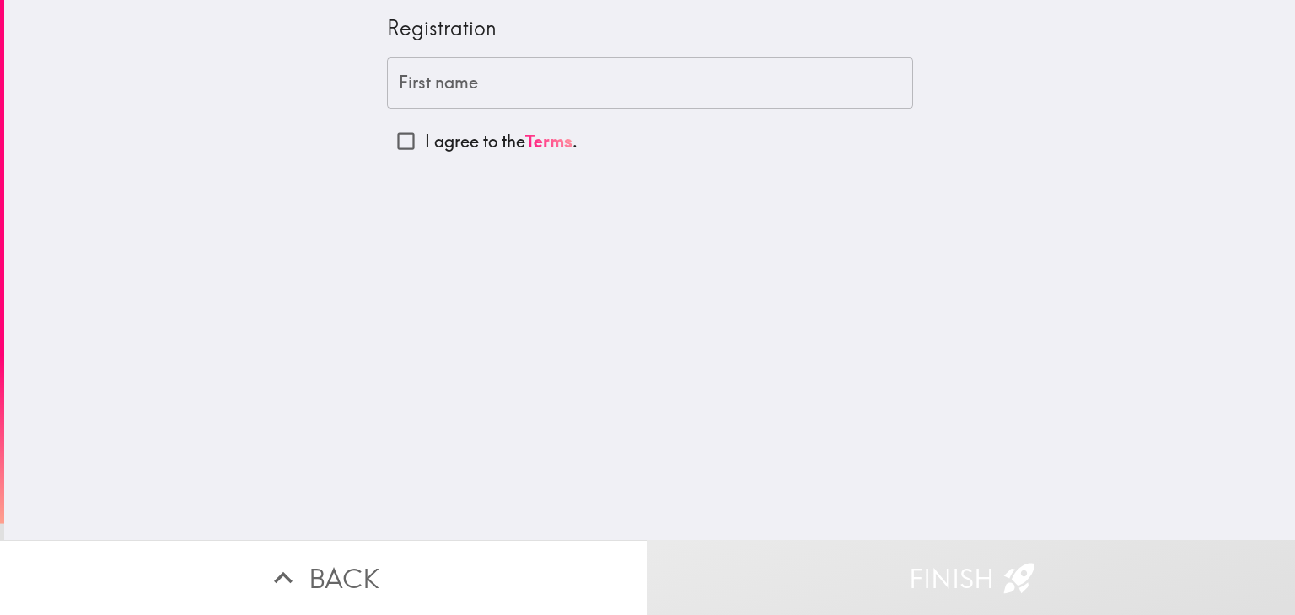
click at [502, 90] on input "First name" at bounding box center [650, 83] width 526 height 52
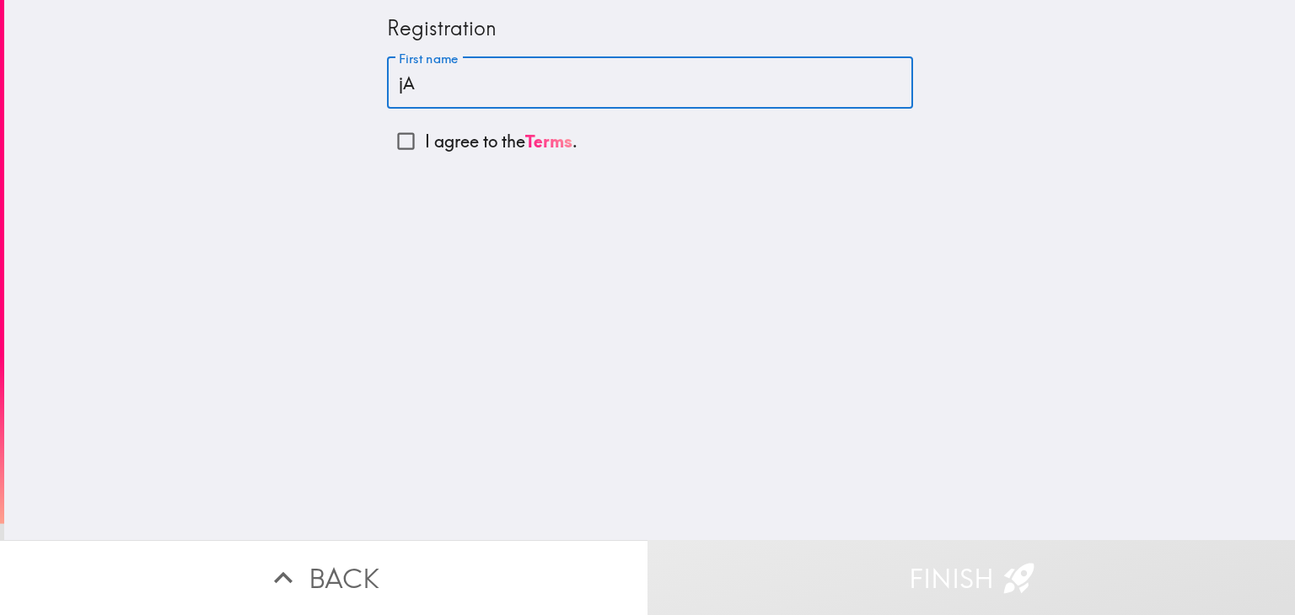
type input "j"
type input "[PERSON_NAME]"
click at [403, 141] on input "I agree to the Terms ." at bounding box center [406, 141] width 38 height 38
checkbox input "true"
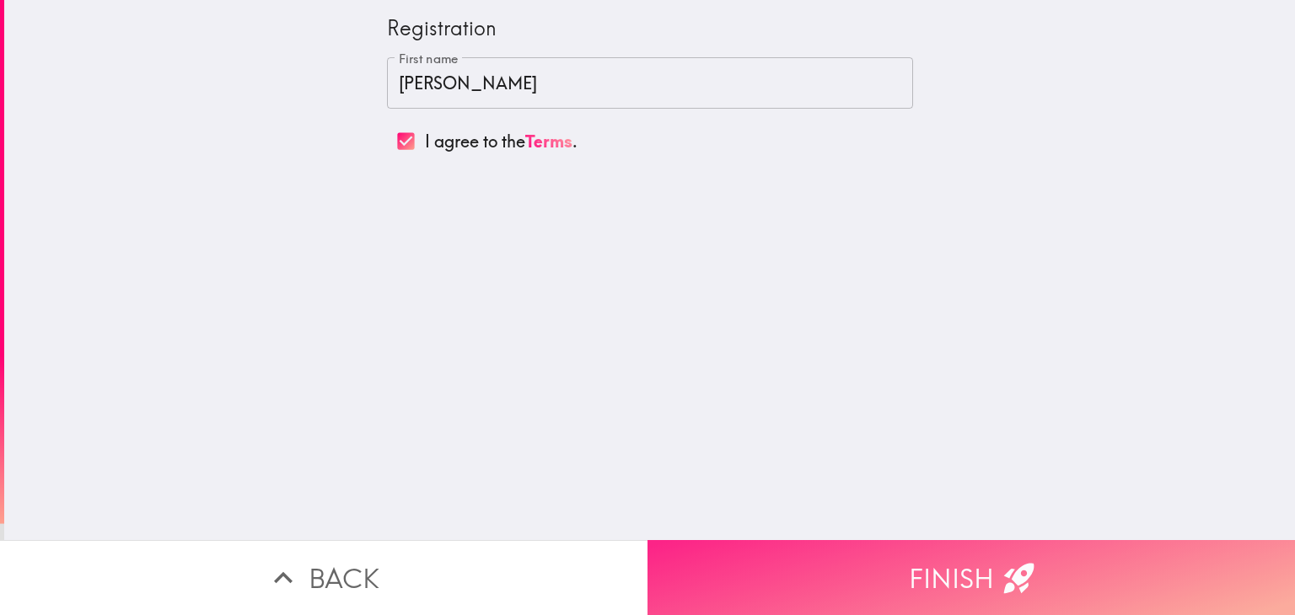
click at [758, 573] on button "Finish" at bounding box center [970, 577] width 647 height 75
